Goal: Task Accomplishment & Management: Complete application form

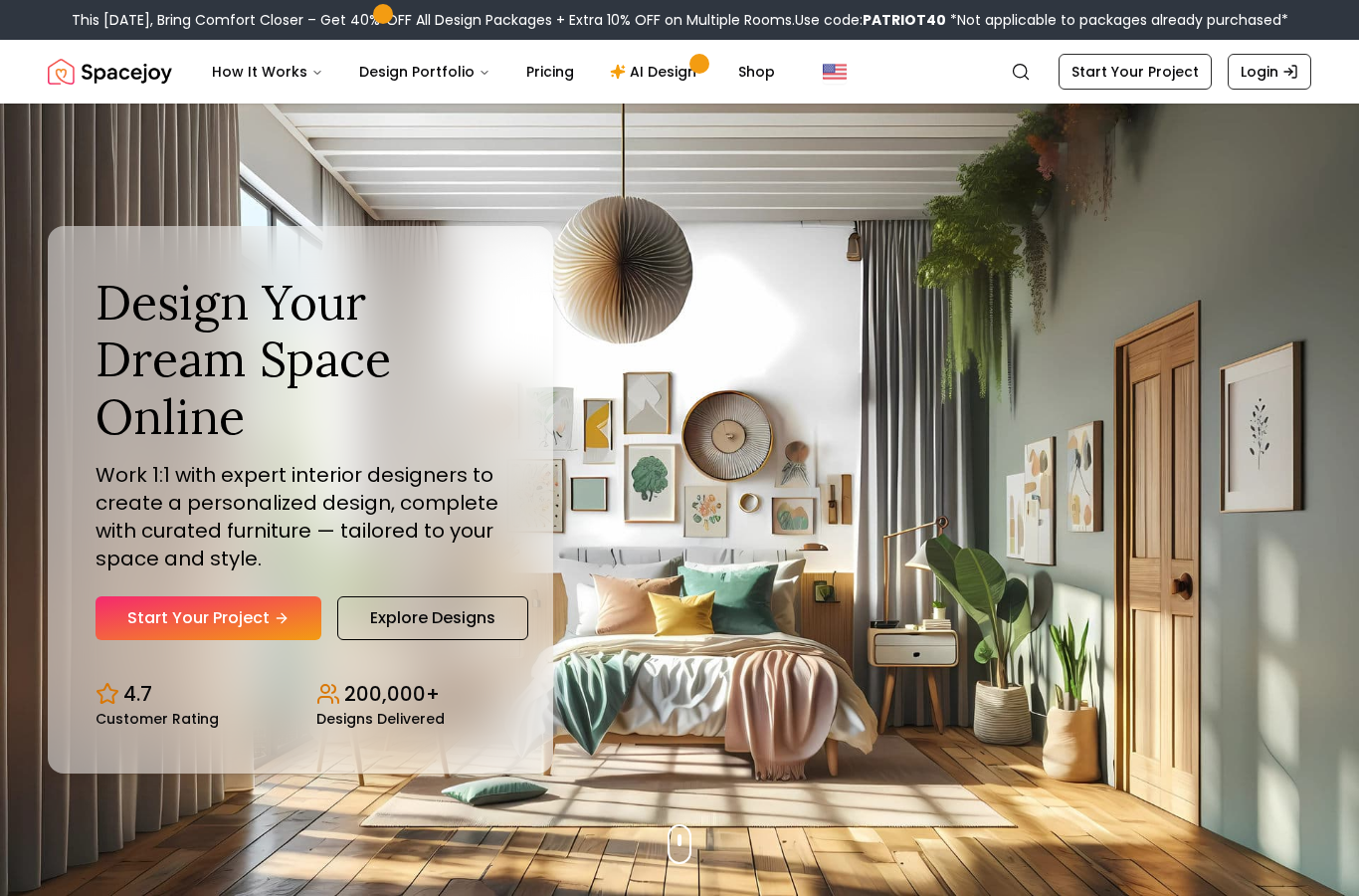
click at [189, 640] on link "Start Your Project" at bounding box center [209, 618] width 226 height 44
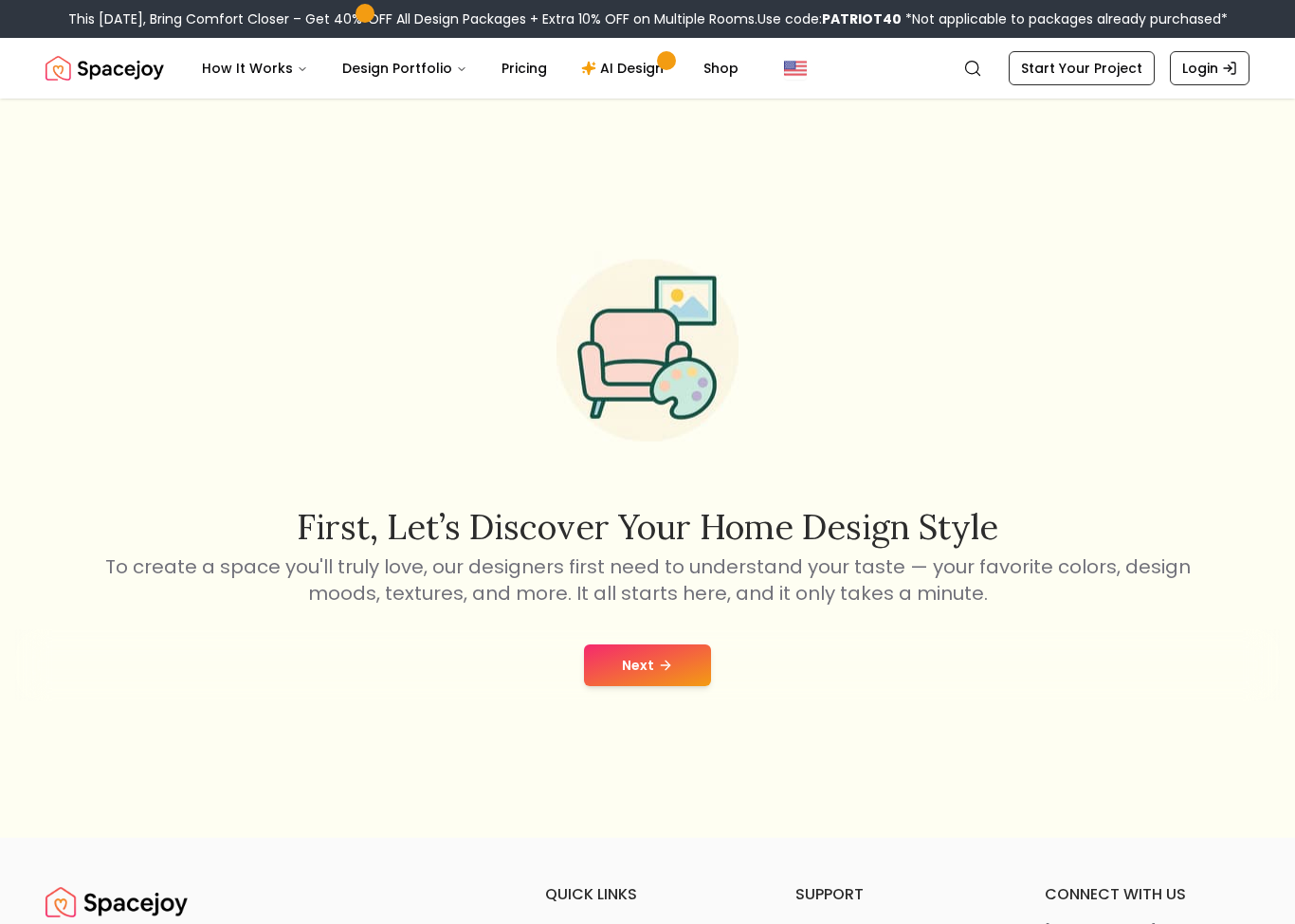
click at [636, 677] on button "Next" at bounding box center [648, 665] width 127 height 42
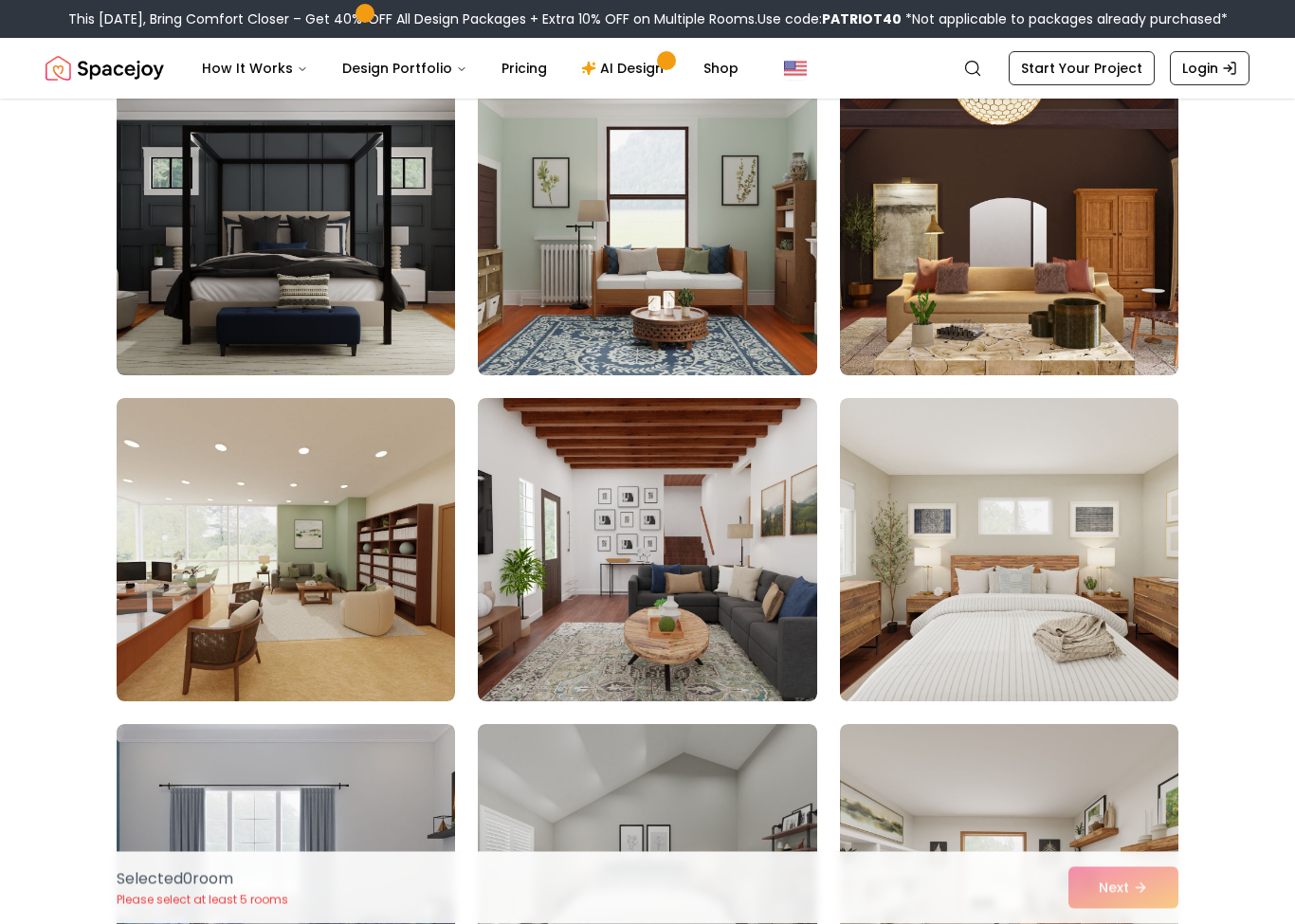
scroll to position [514, 0]
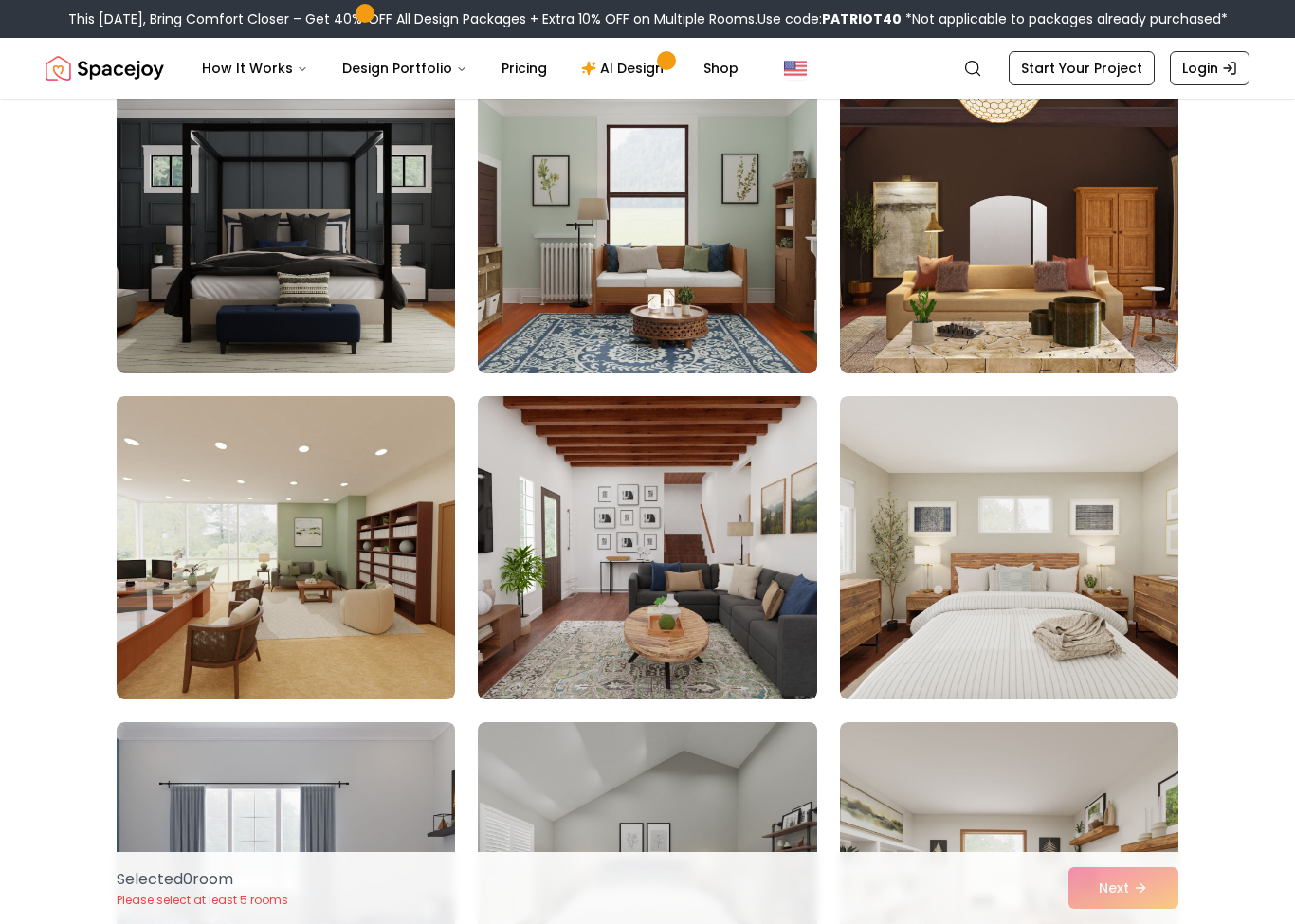
click at [1071, 583] on img at bounding box center [1010, 548] width 338 height 303
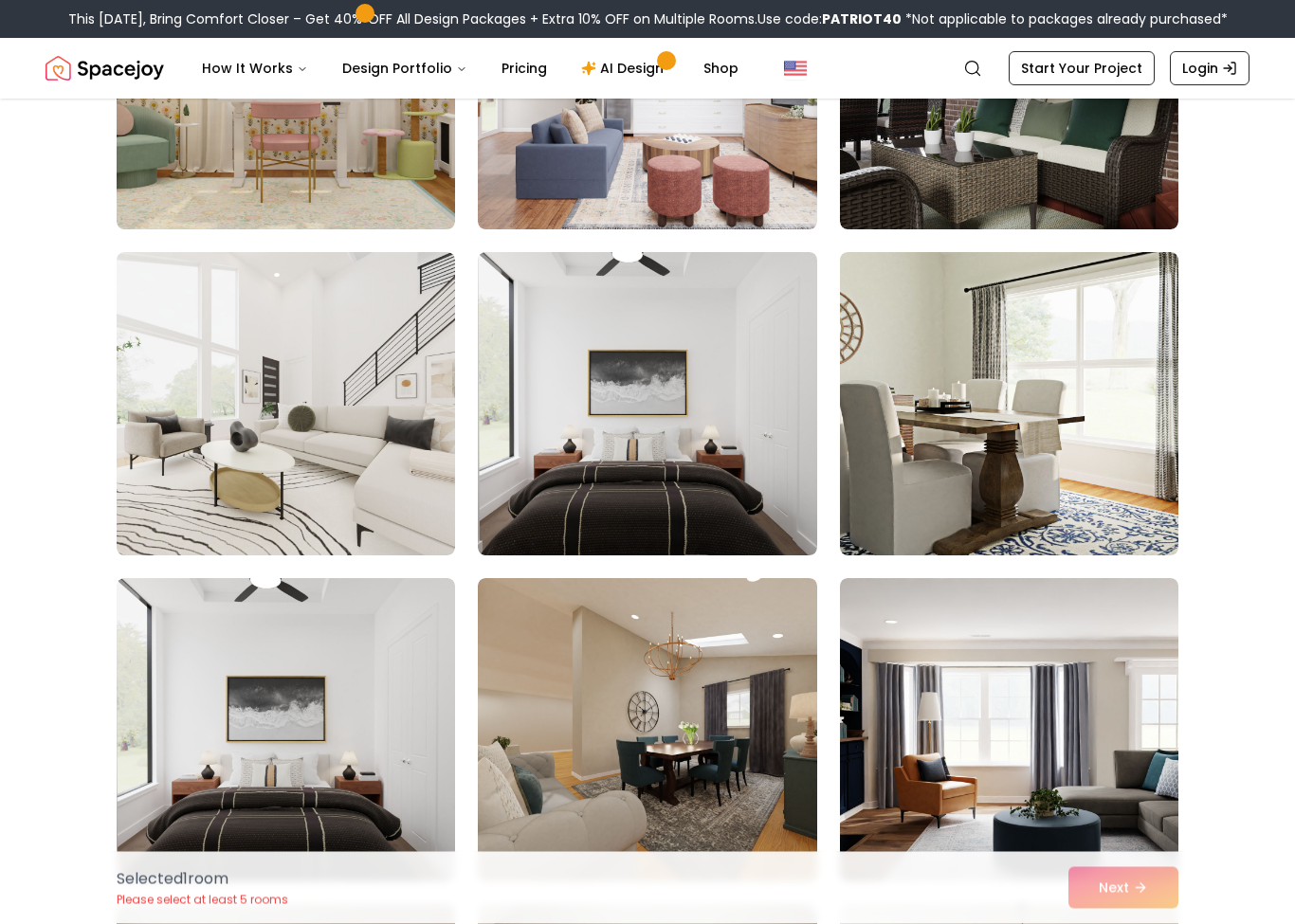
scroll to position [2288, 0]
click at [199, 417] on img at bounding box center [286, 403] width 338 height 303
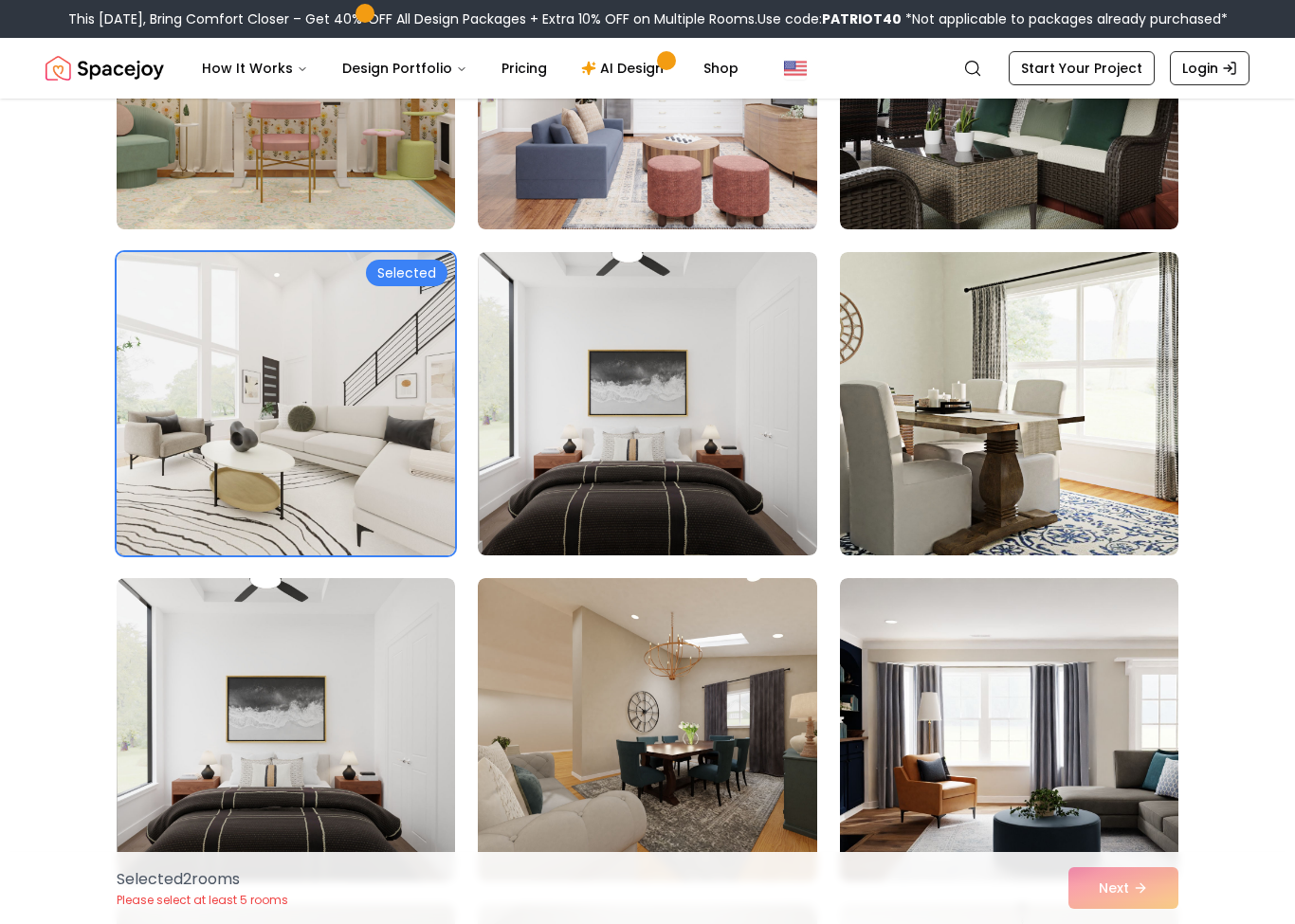
click at [952, 470] on img at bounding box center [1010, 403] width 338 height 303
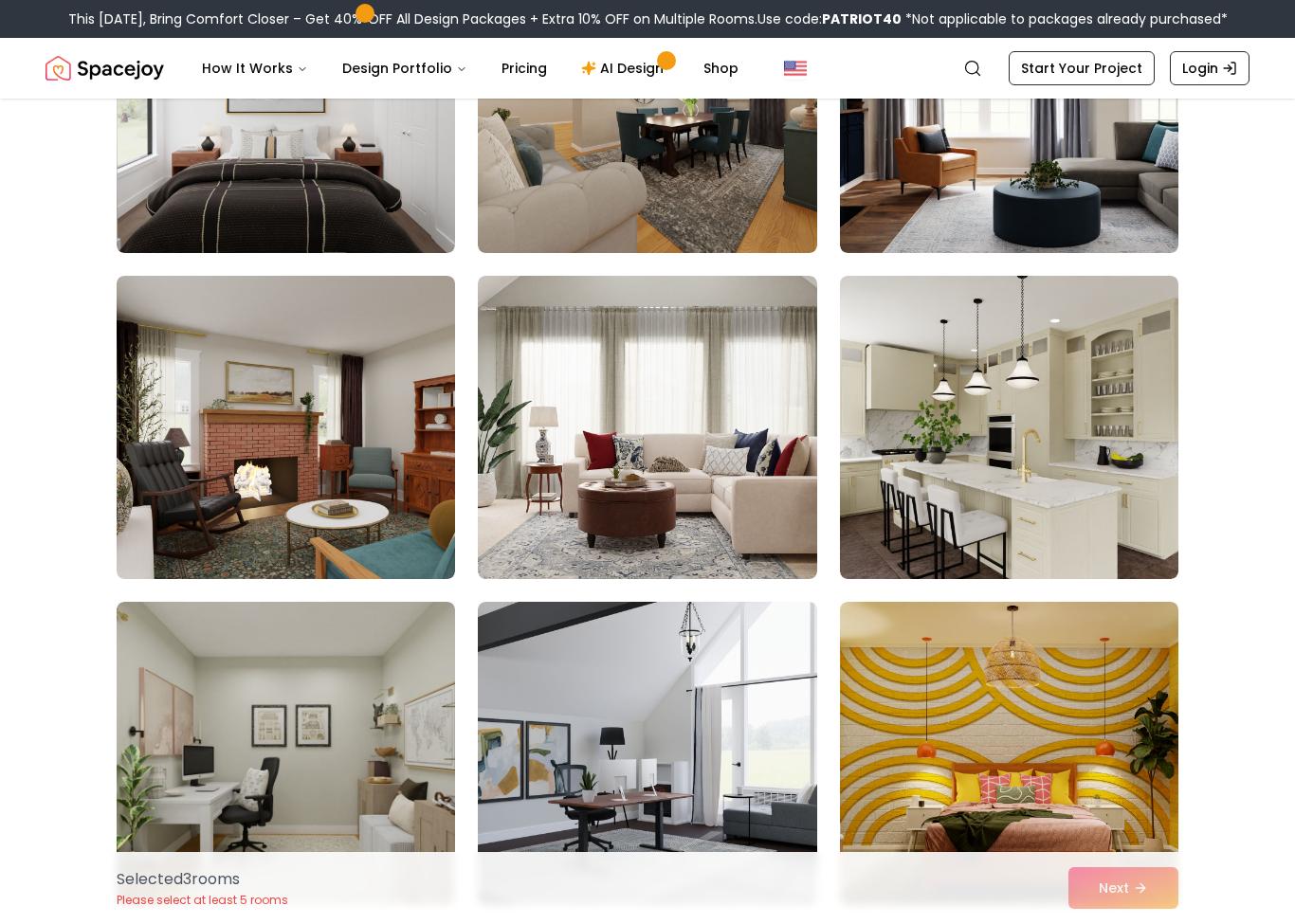
click at [946, 477] on img at bounding box center [1010, 427] width 338 height 303
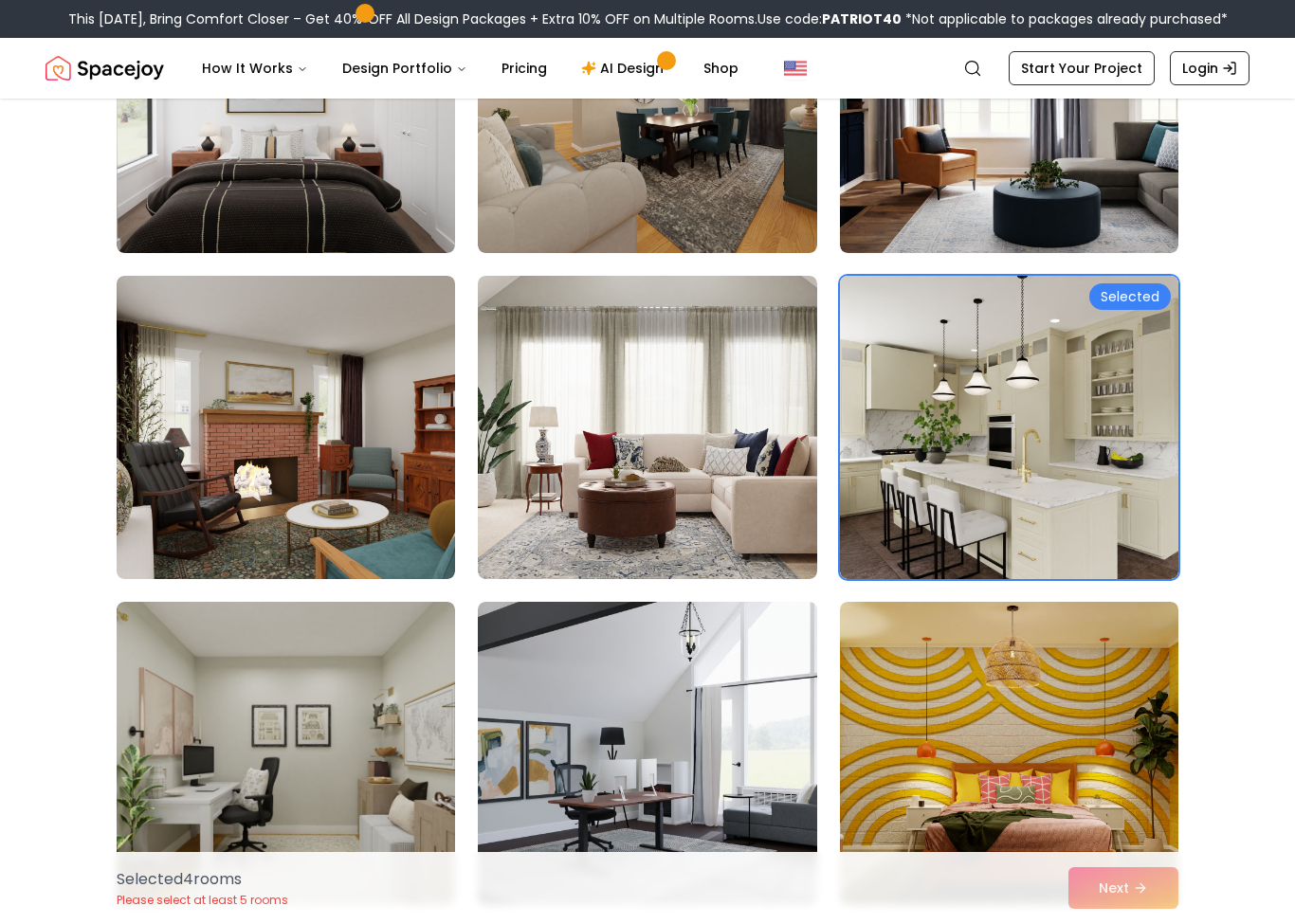
click at [600, 453] on img at bounding box center [648, 427] width 338 height 303
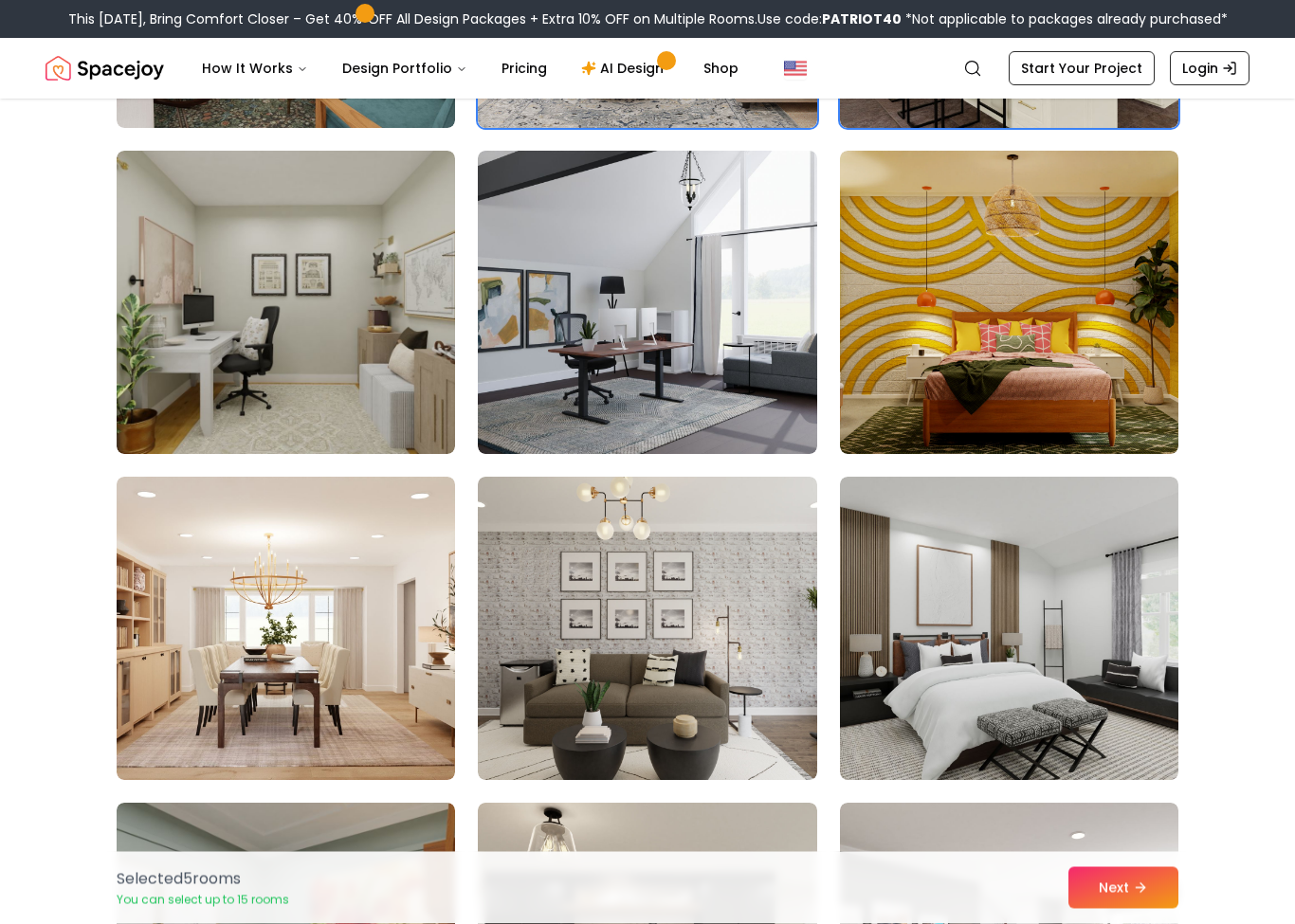
scroll to position [3378, 0]
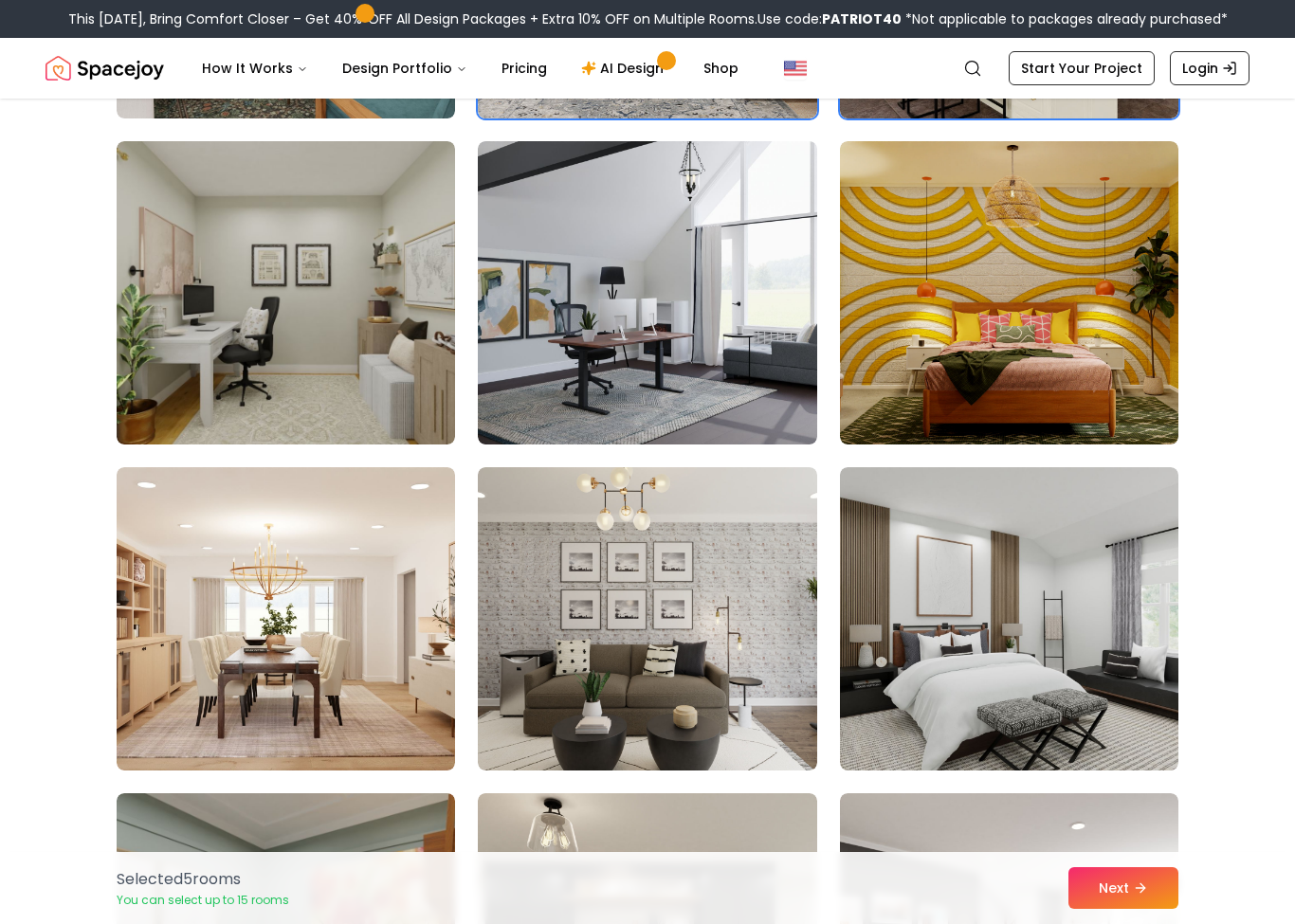
click at [1111, 903] on button "Next" at bounding box center [1124, 888] width 110 height 42
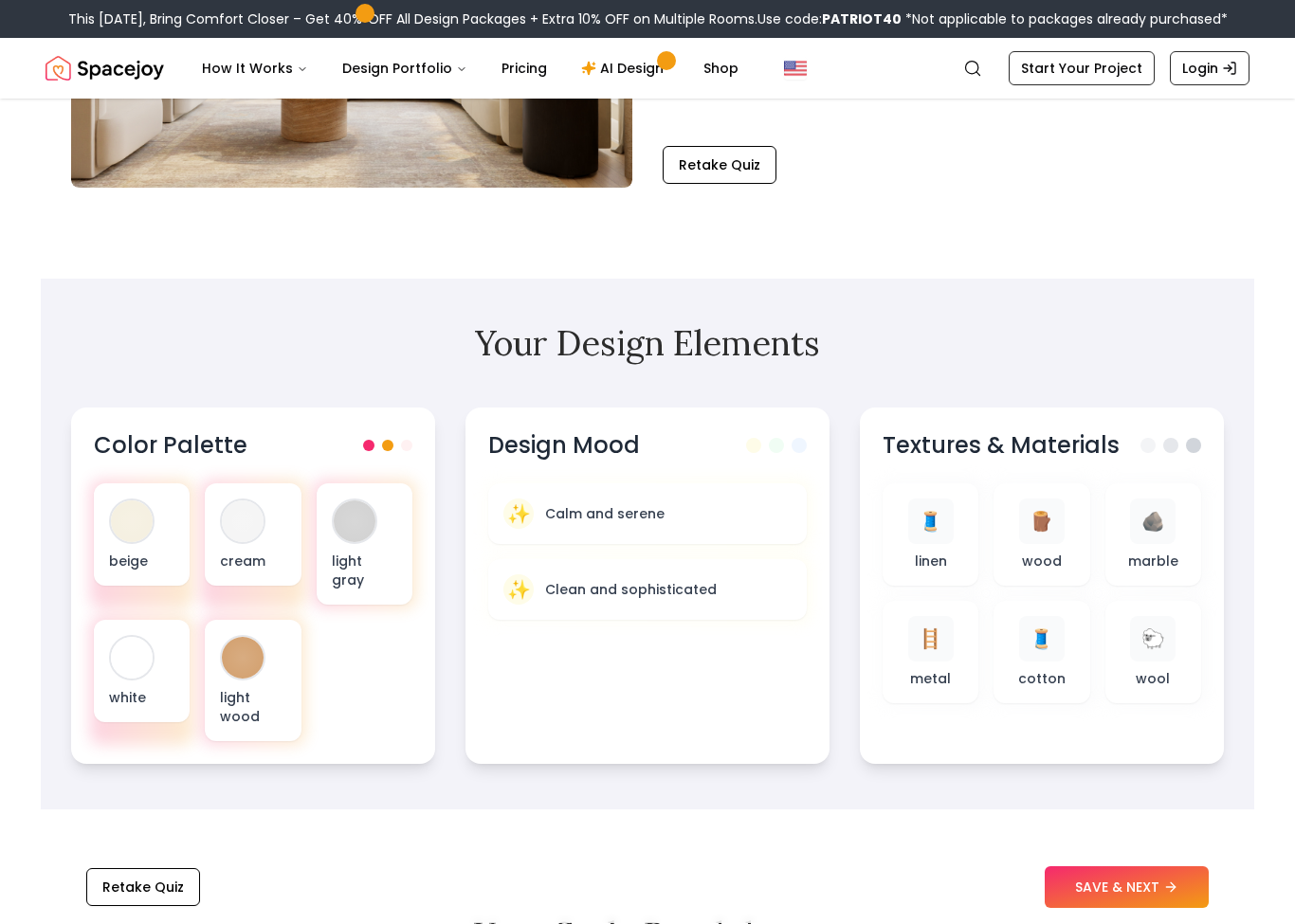
scroll to position [374, 0]
click at [376, 531] on div at bounding box center [355, 522] width 46 height 46
click at [118, 702] on div "white" at bounding box center [142, 671] width 96 height 103
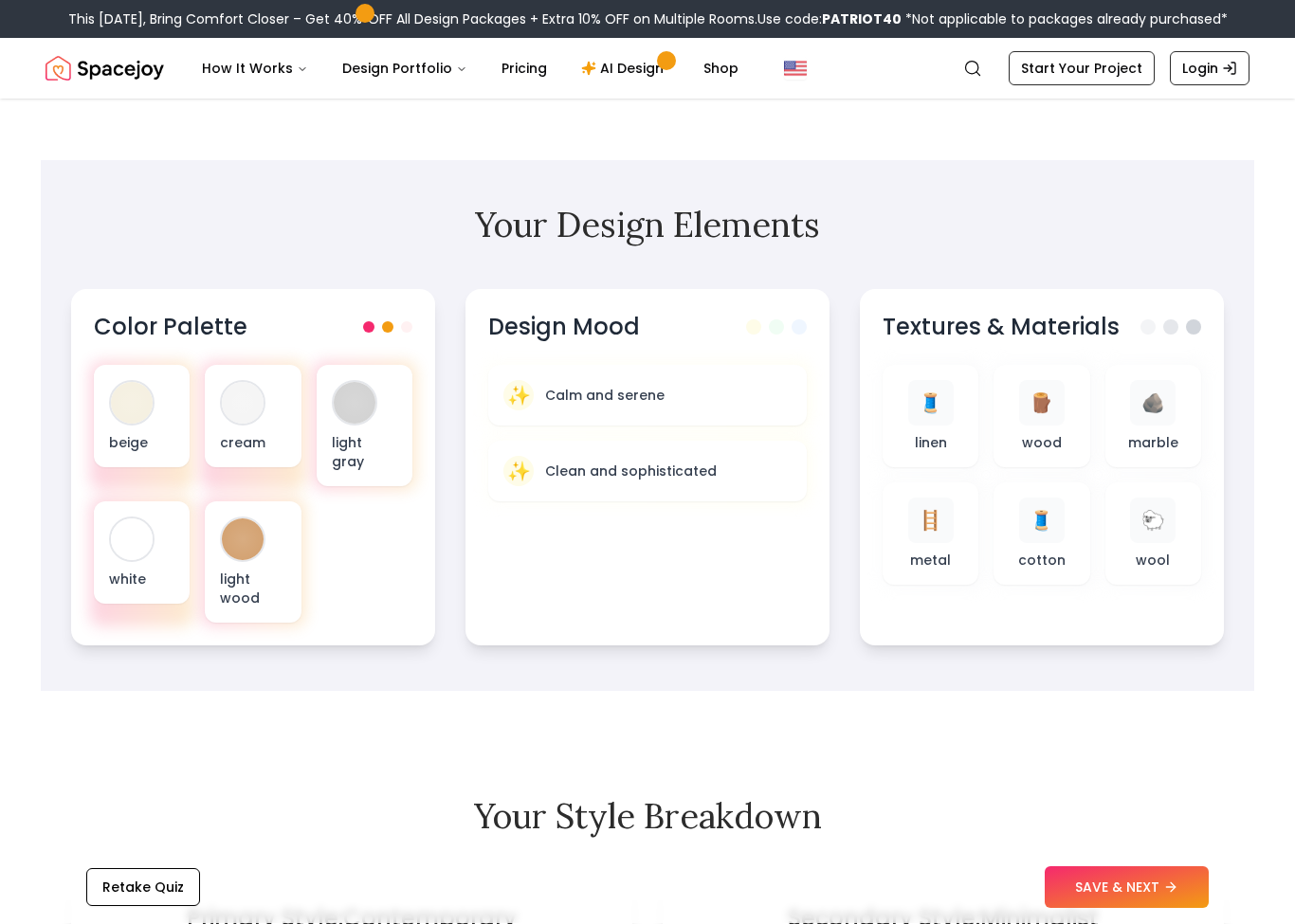
scroll to position [492, 0]
click at [686, 414] on div "✨ Calm and serene" at bounding box center [648, 395] width 319 height 61
click at [691, 478] on p "Clean and sophisticated" at bounding box center [630, 472] width 172 height 19
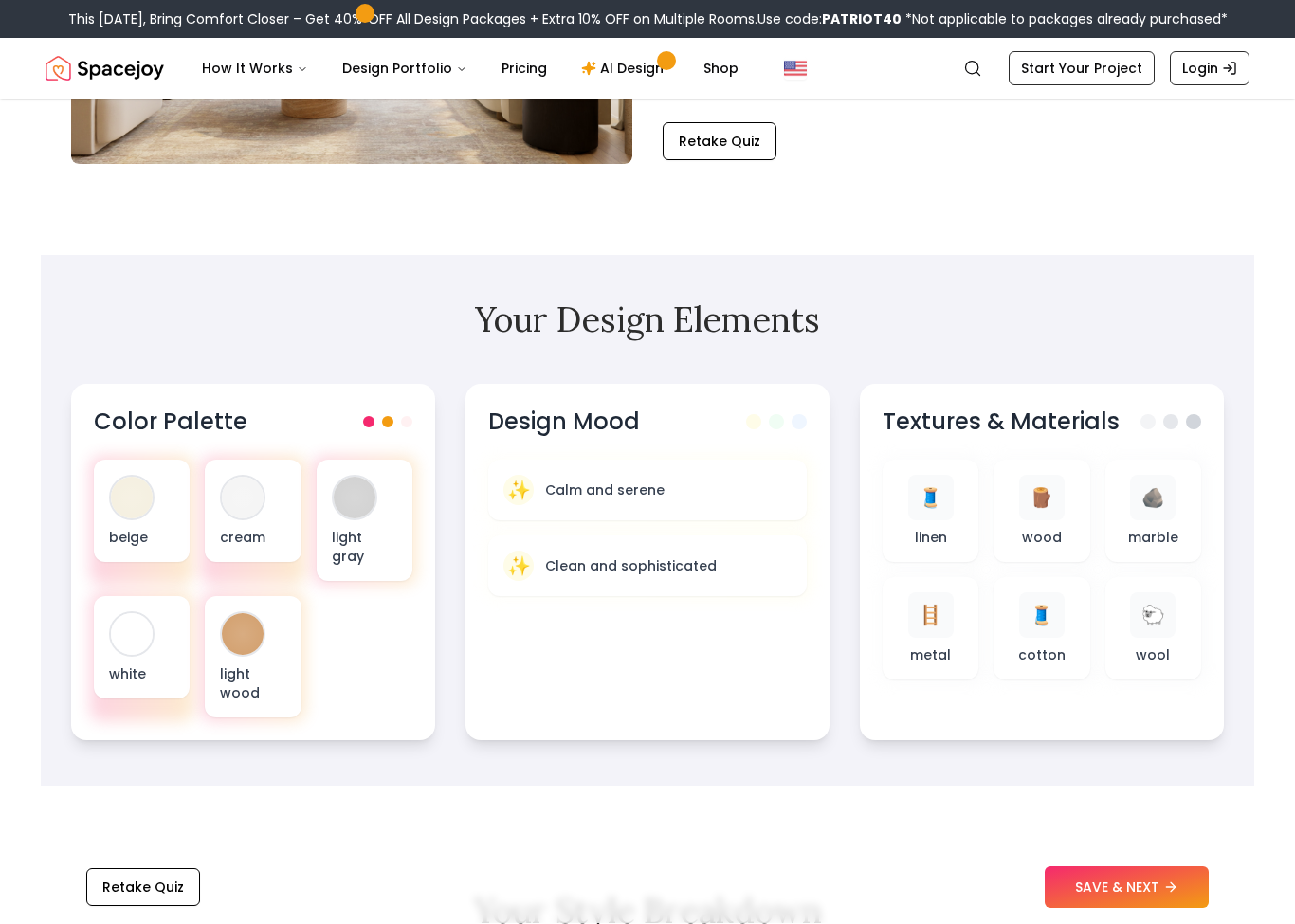
scroll to position [395, 0]
click at [1144, 614] on span "🐑" at bounding box center [1153, 617] width 24 height 27
click at [1049, 628] on span "🧵" at bounding box center [1041, 617] width 24 height 27
click at [1169, 514] on div "🪨" at bounding box center [1153, 500] width 46 height 46
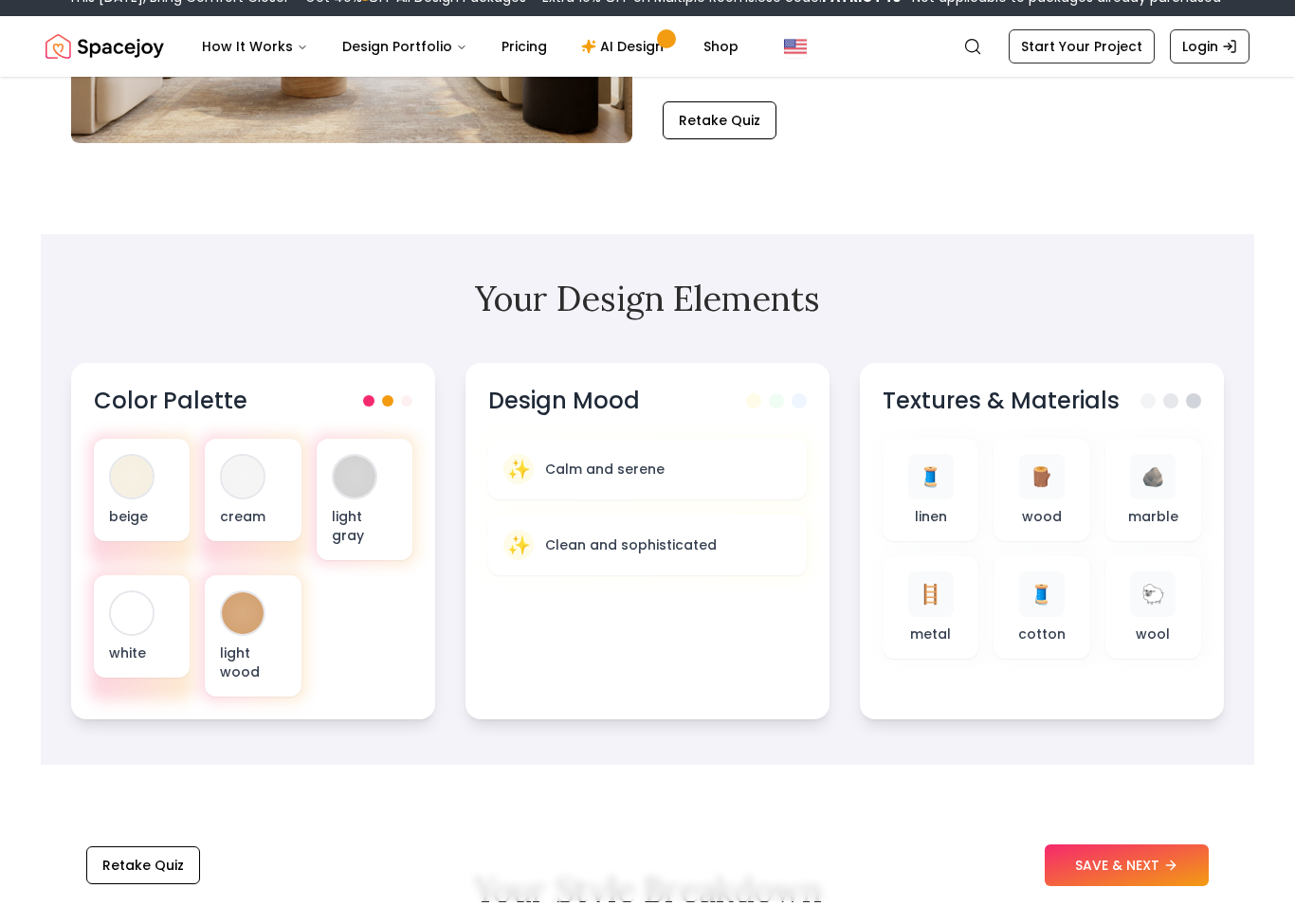
click at [1177, 632] on div "🐑 wool" at bounding box center [1153, 630] width 66 height 72
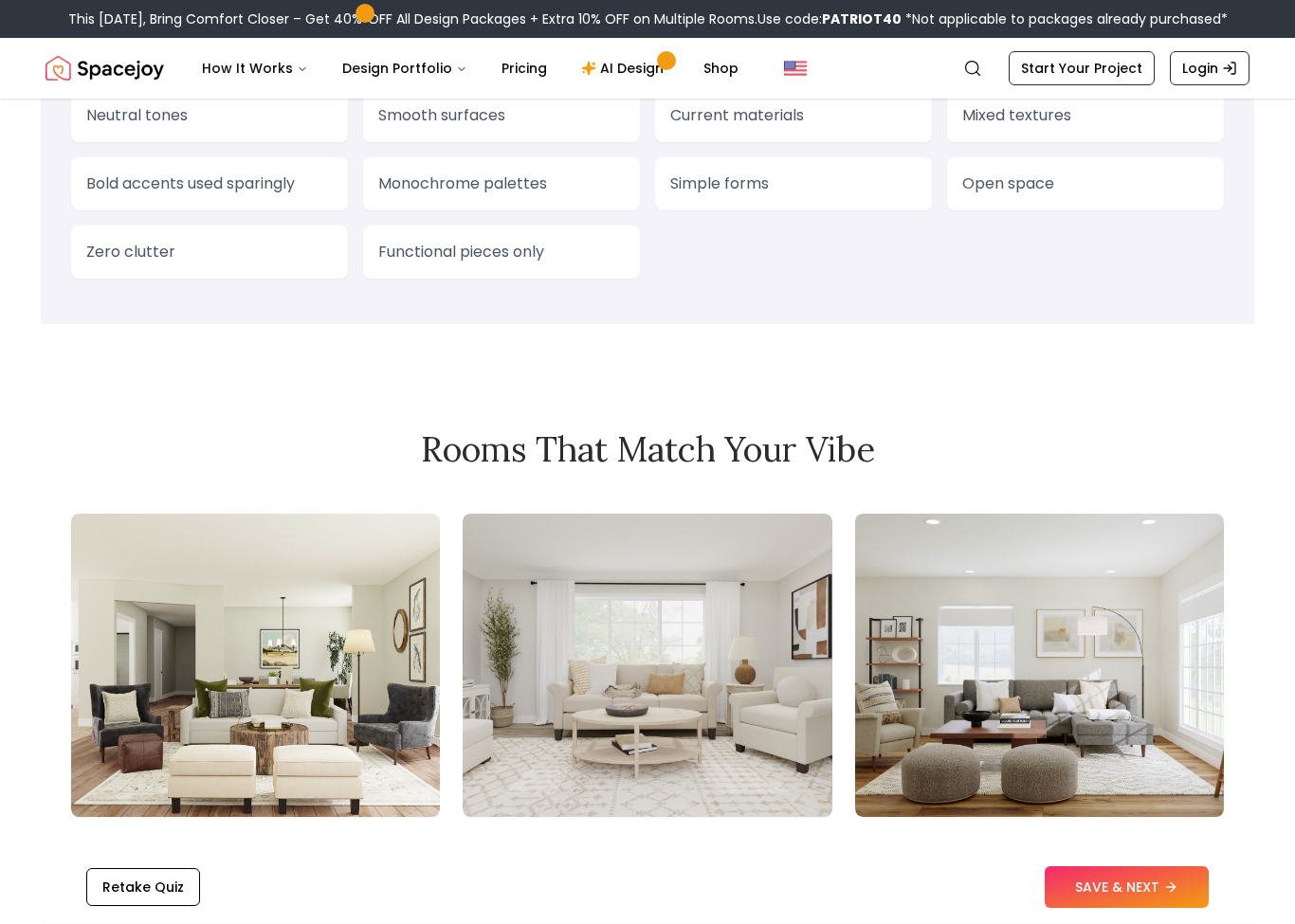
scroll to position [1723, 0]
click at [1132, 909] on button "SAVE & NEXT" at bounding box center [1127, 888] width 164 height 42
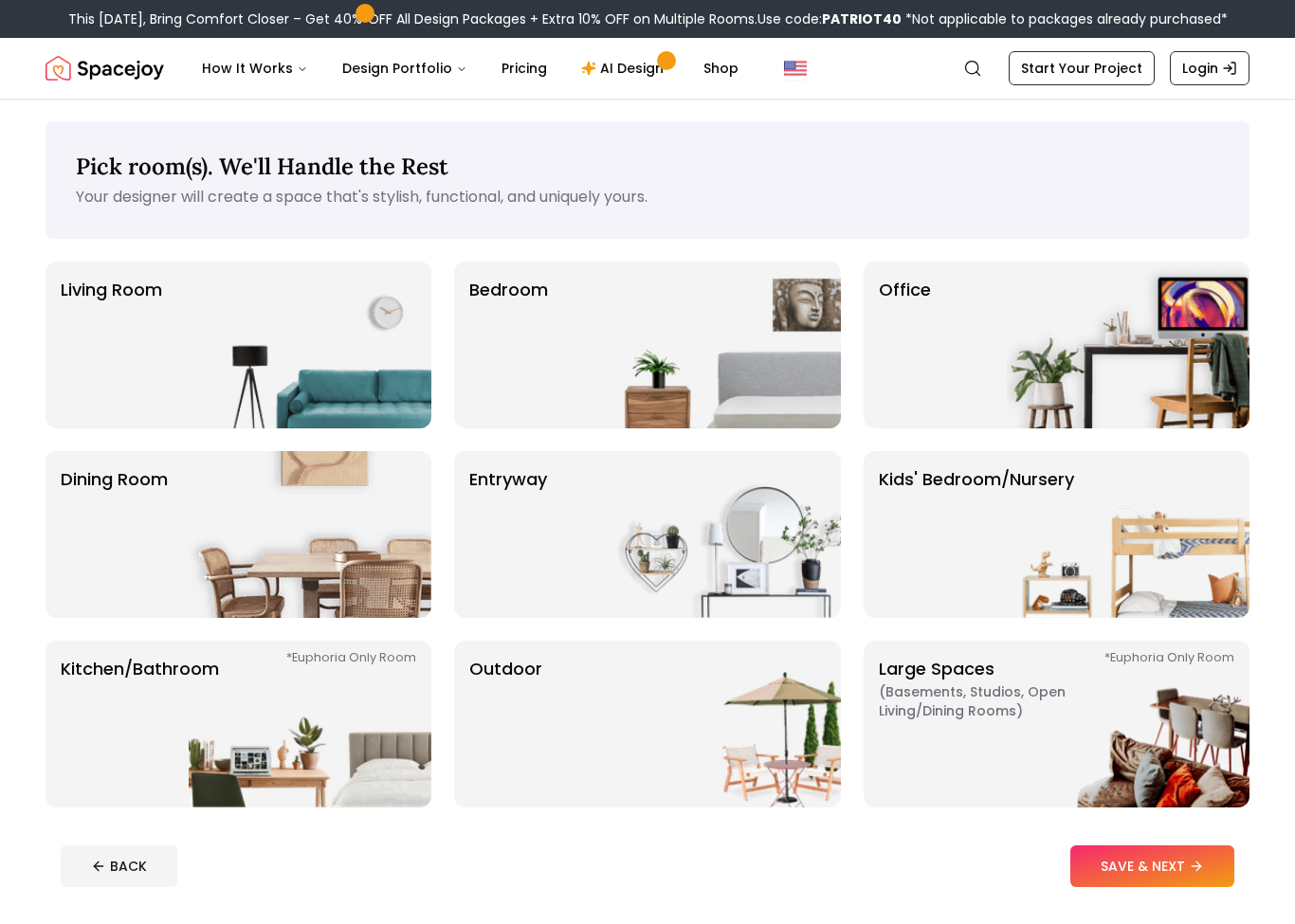
click at [707, 295] on img at bounding box center [719, 345] width 242 height 167
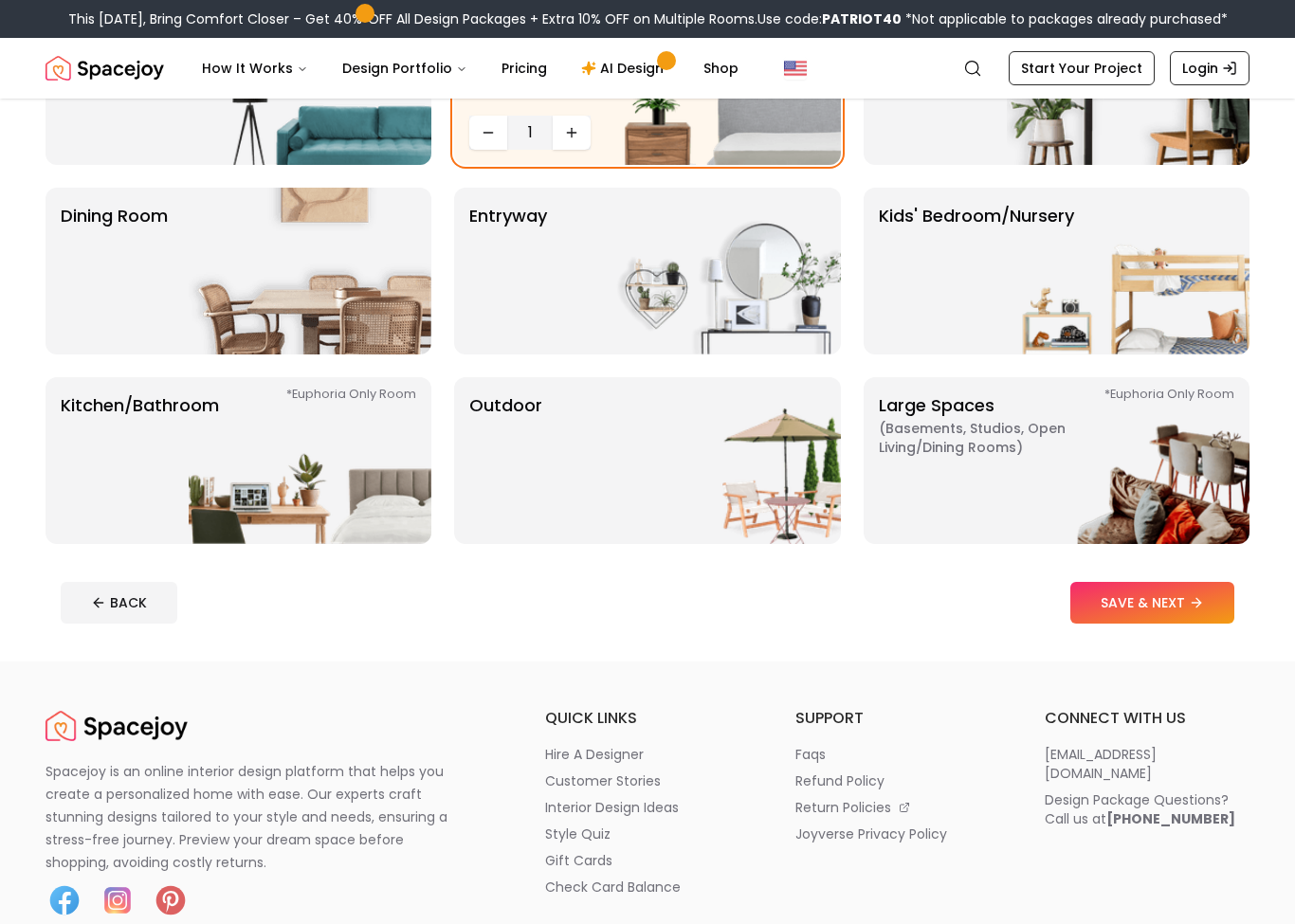
scroll to position [255, 0]
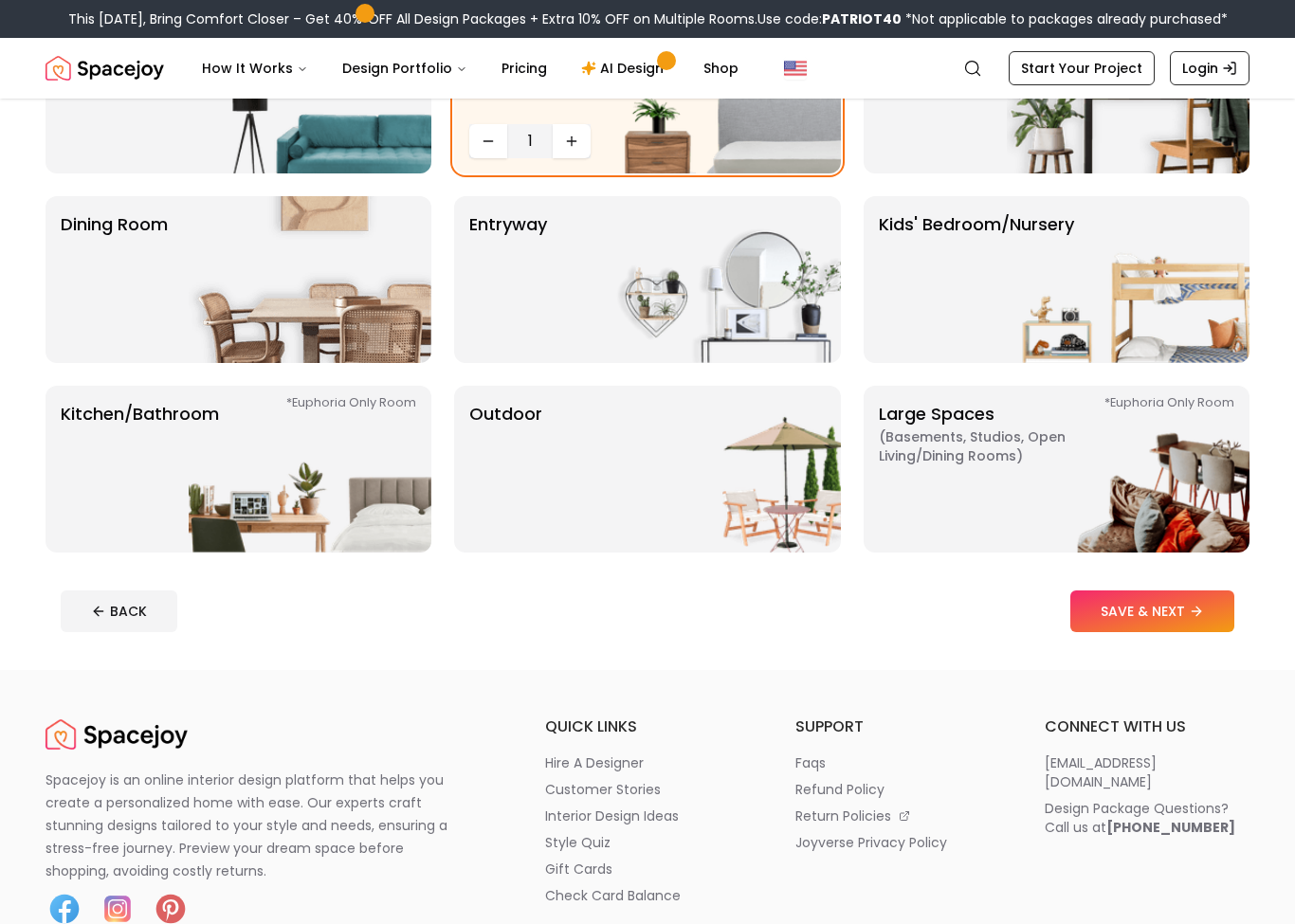
click at [1184, 616] on button "SAVE & NEXT" at bounding box center [1152, 611] width 164 height 42
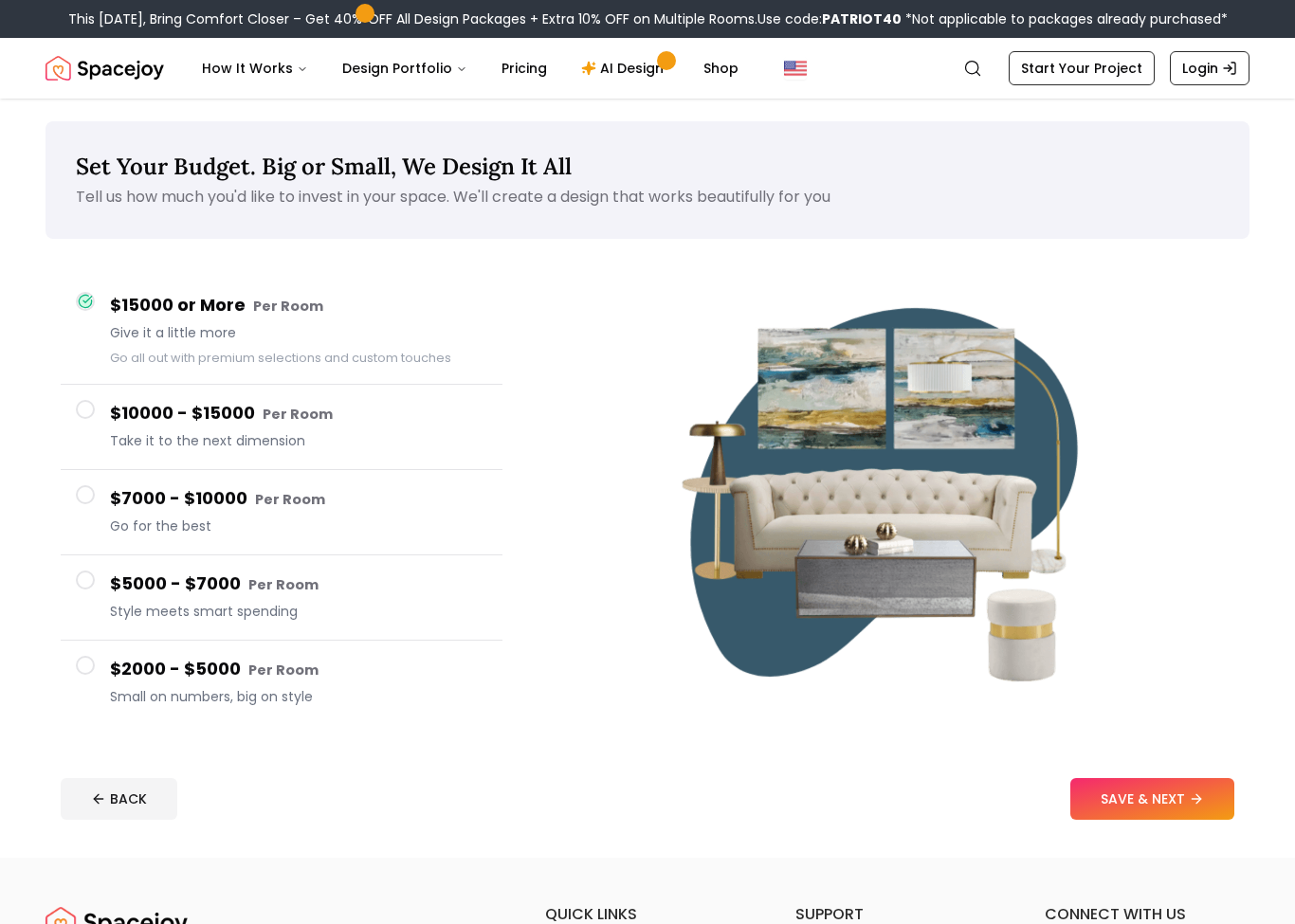
click at [158, 651] on button "$2000 - $5000 Per Room Small on numbers, big on style" at bounding box center [281, 683] width 442 height 85
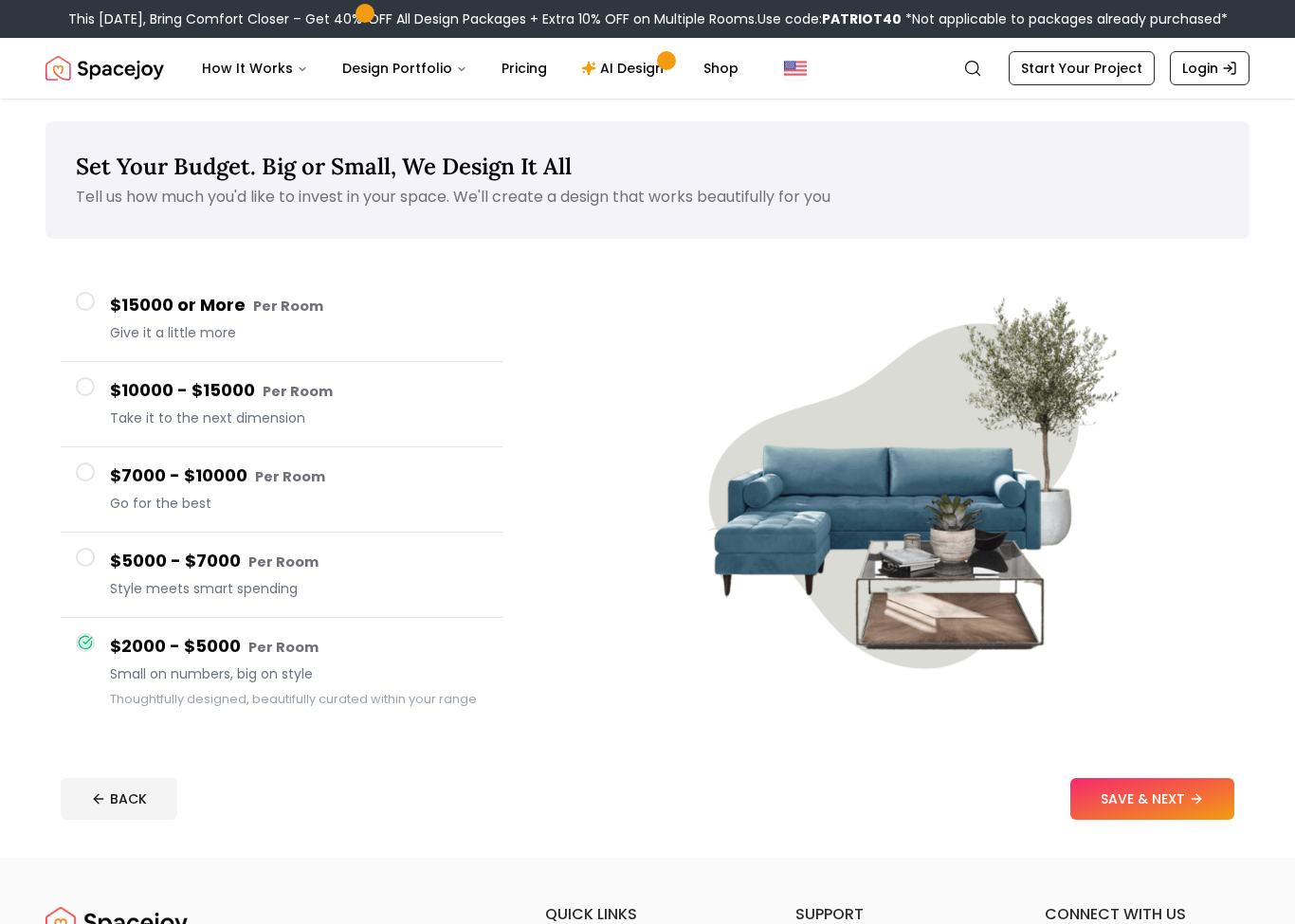
click at [1131, 803] on button "SAVE & NEXT" at bounding box center [1152, 799] width 164 height 42
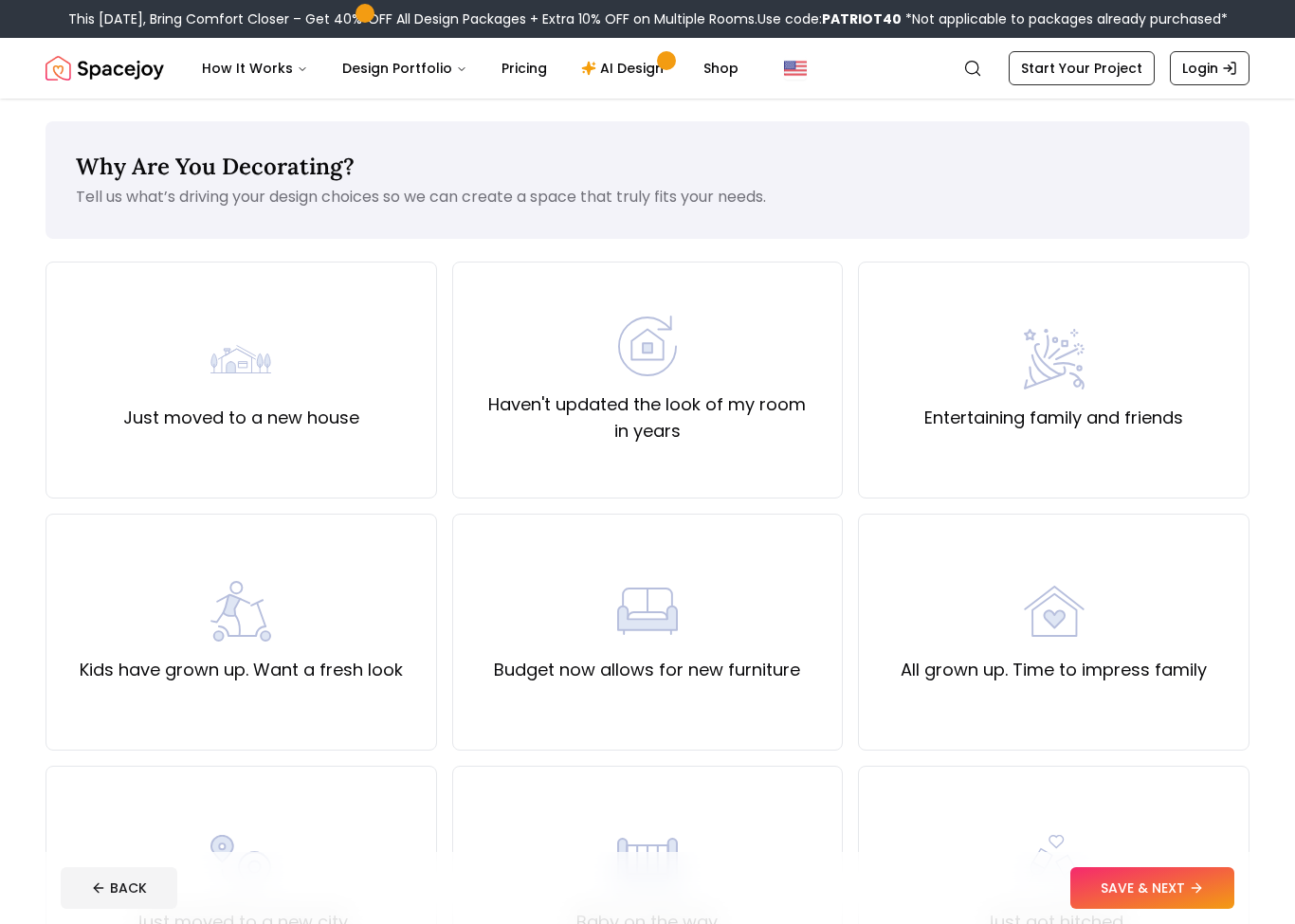
click at [325, 389] on div "Just moved to a new house" at bounding box center [242, 380] width 236 height 103
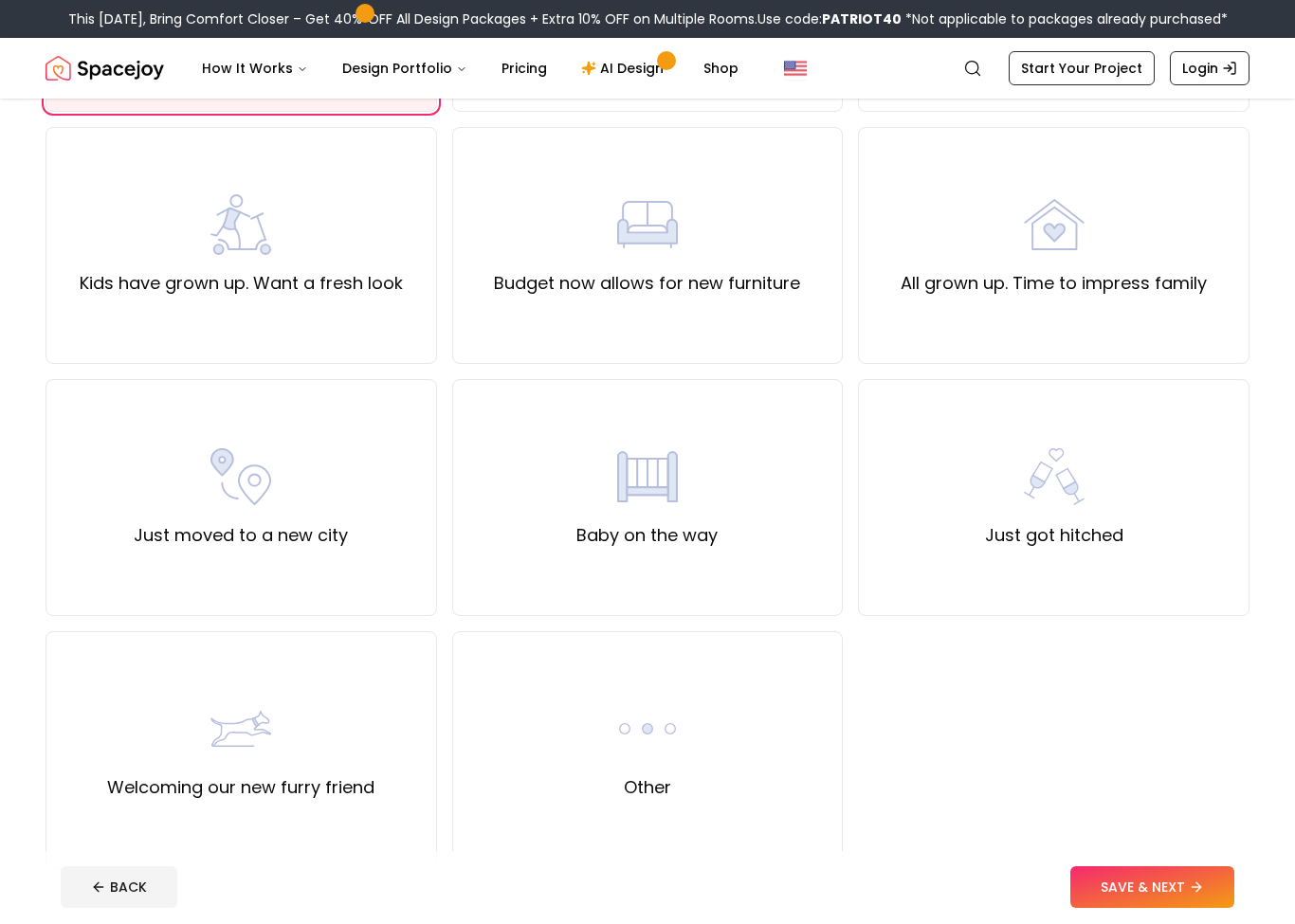
click at [1178, 901] on button "SAVE & NEXT" at bounding box center [1152, 888] width 164 height 42
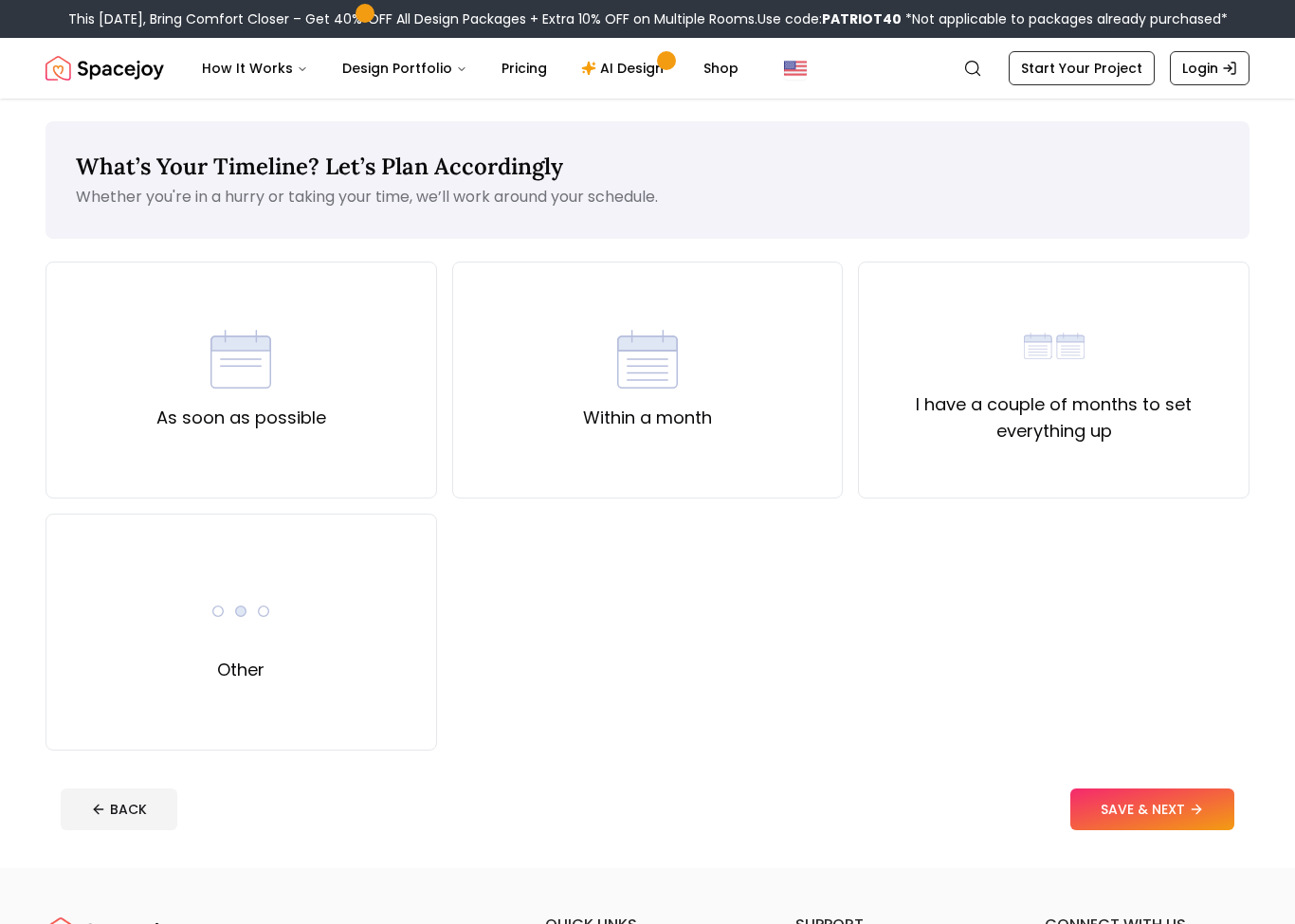
click at [1059, 439] on label "I have a couple of months to set everything up" at bounding box center [1053, 418] width 359 height 53
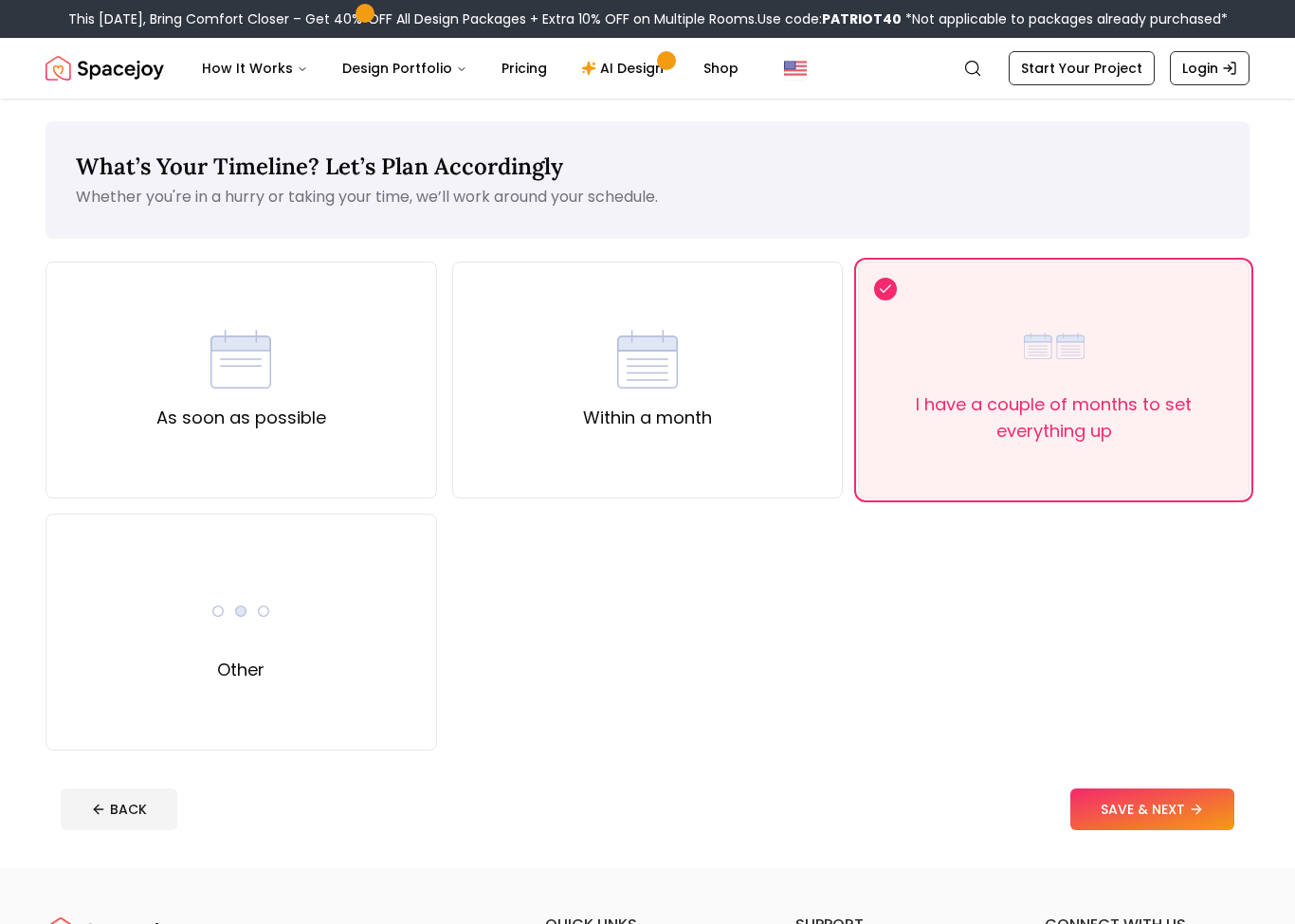
click at [1193, 815] on icon at bounding box center [1197, 810] width 15 height 15
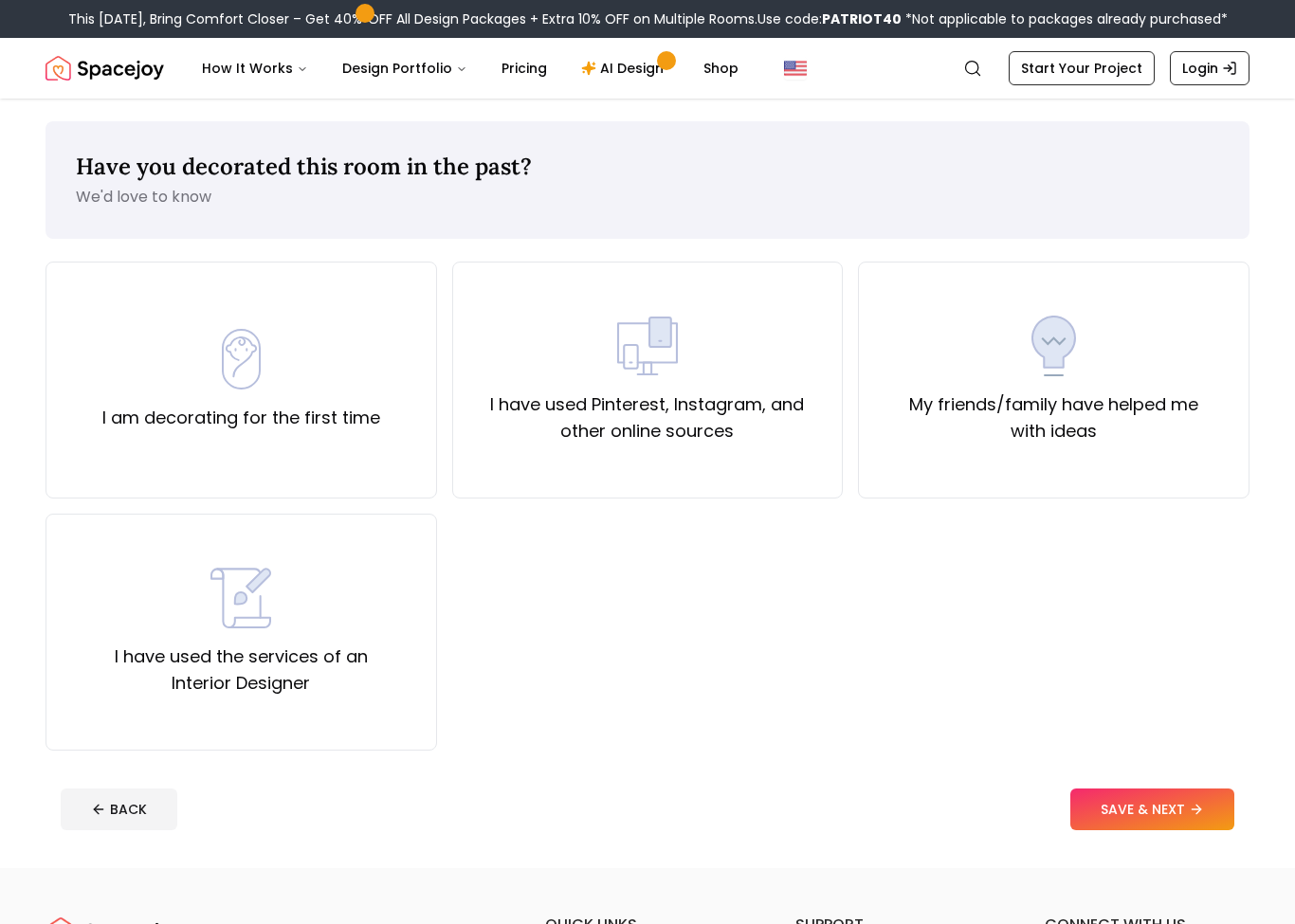
click at [756, 411] on label "I have used Pinterest, Instagram, and other online sources" at bounding box center [648, 418] width 359 height 53
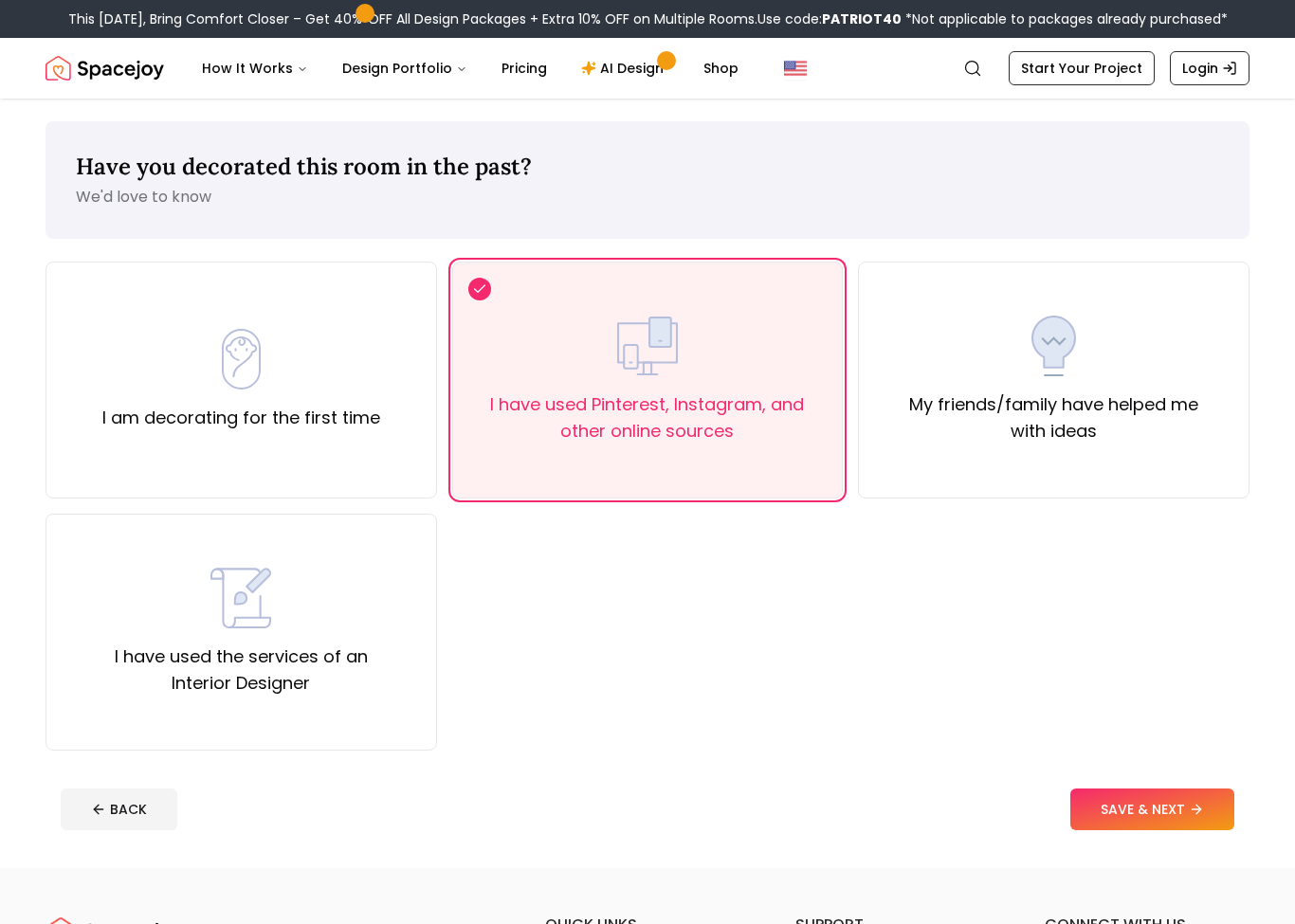
click at [1189, 818] on button "SAVE & NEXT" at bounding box center [1152, 810] width 164 height 42
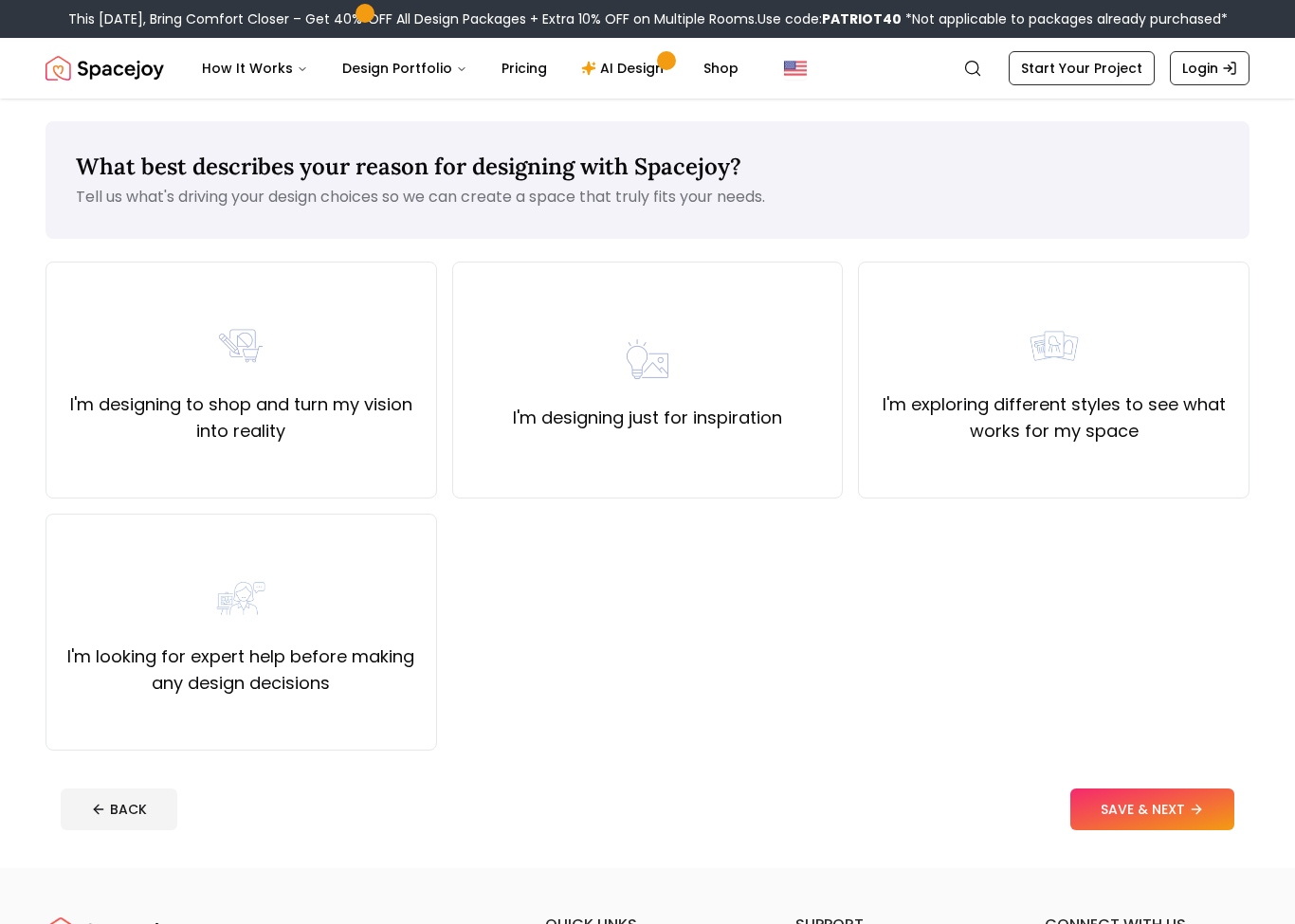
click at [748, 419] on label "I'm designing just for inspiration" at bounding box center [648, 418] width 269 height 27
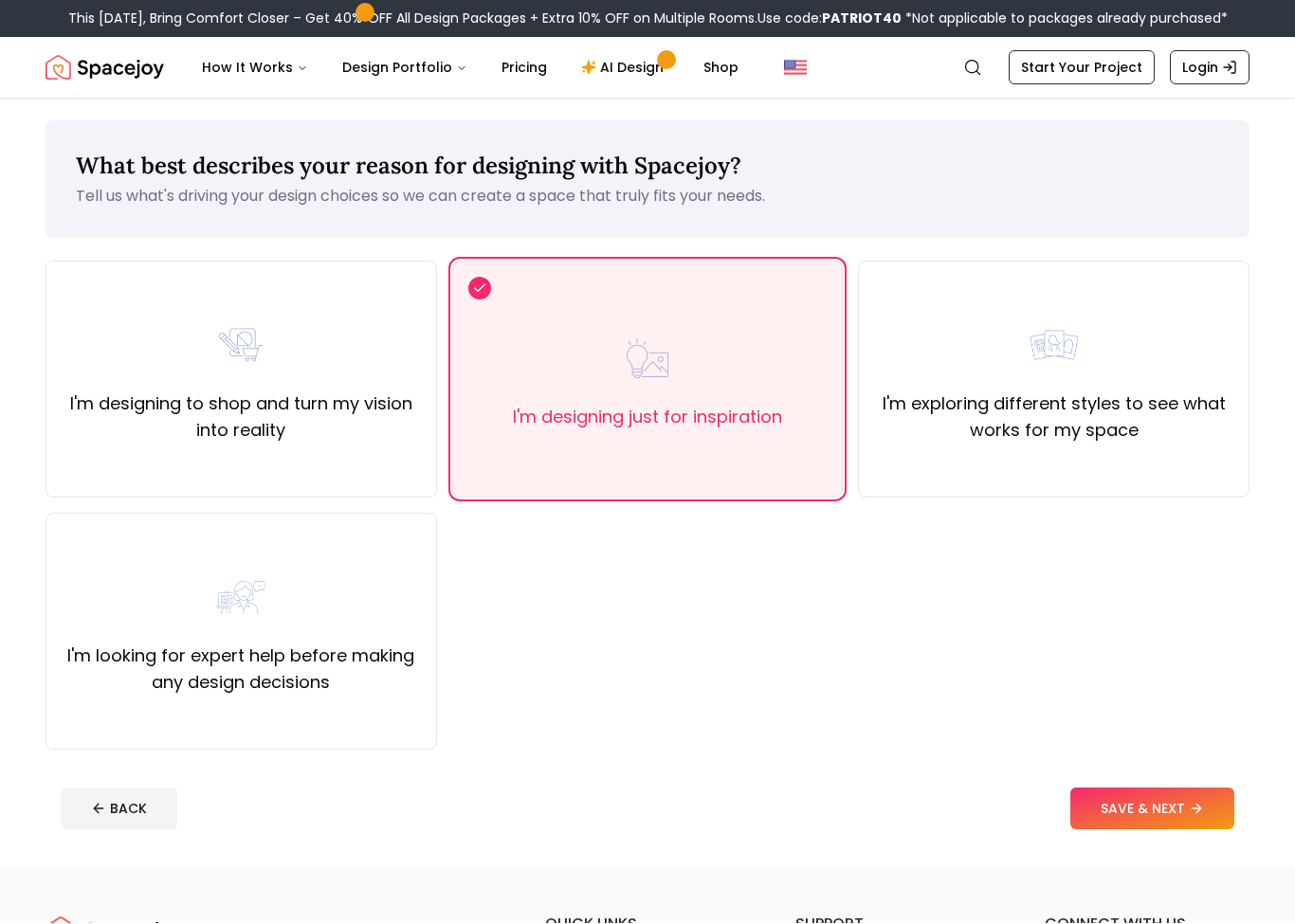
click at [1192, 809] on button "SAVE & NEXT" at bounding box center [1152, 810] width 164 height 42
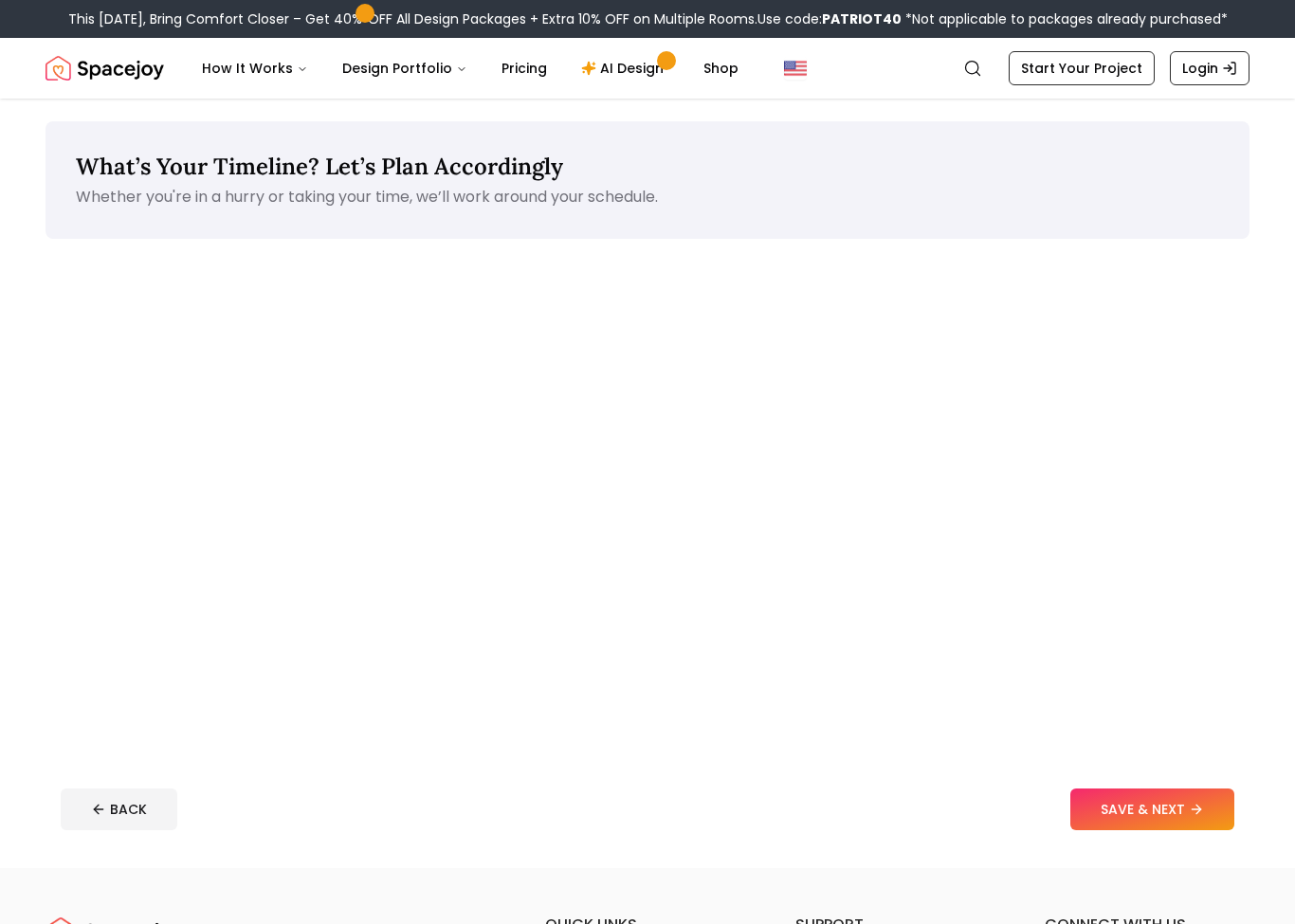
scroll to position [392, 0]
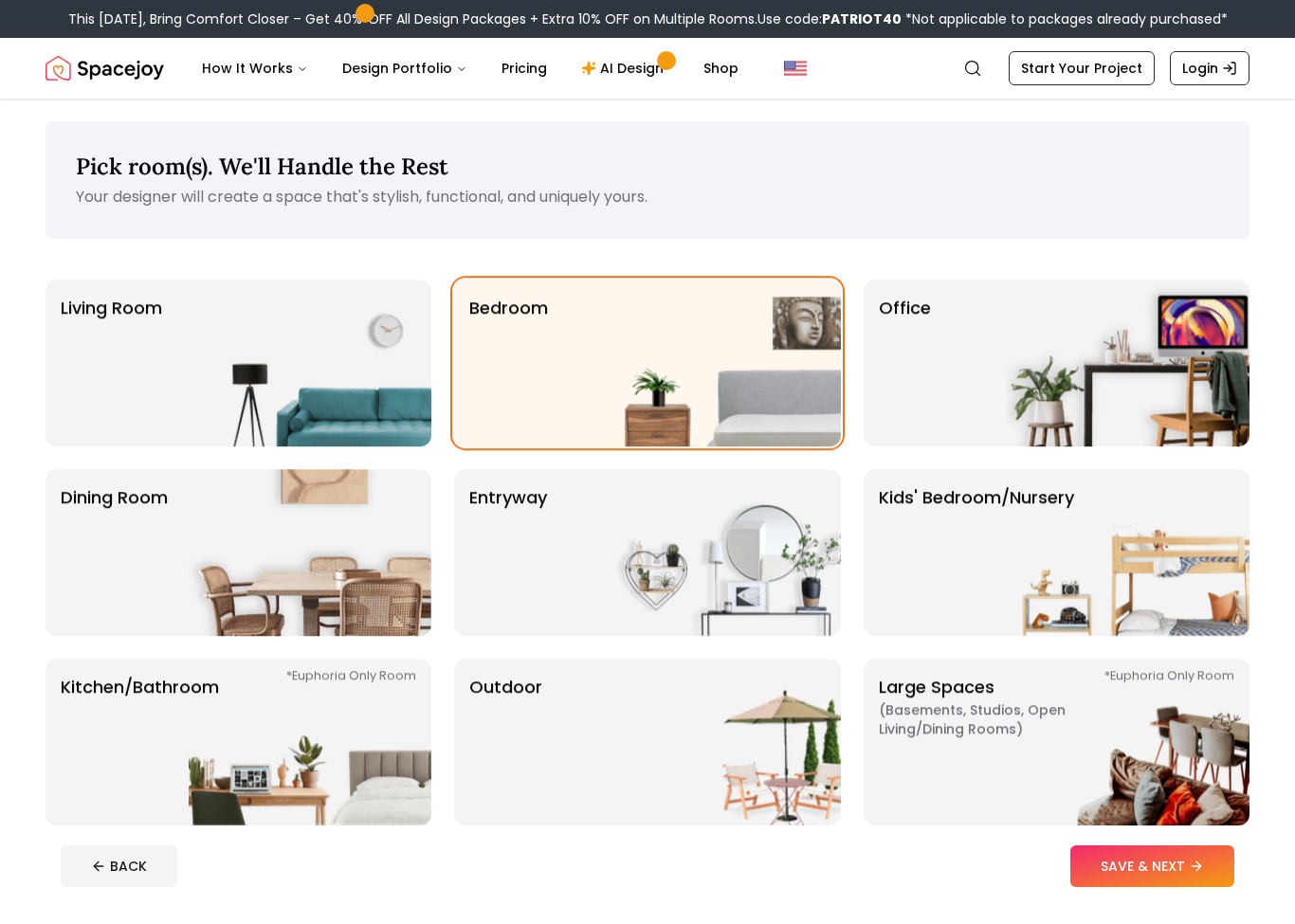
scroll to position [260, 0]
